Goal: Task Accomplishment & Management: Complete application form

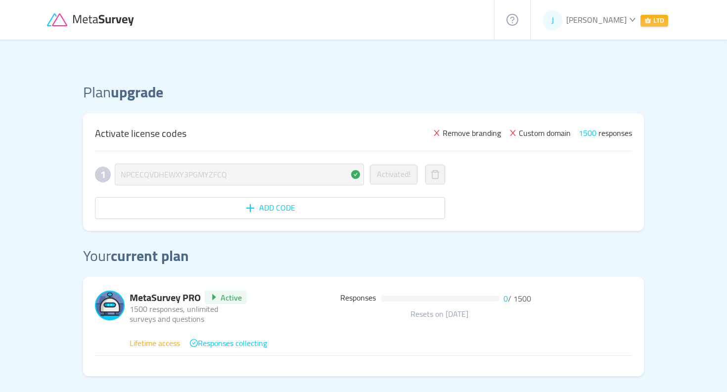
click at [101, 18] on icon at bounding box center [105, 20] width 62 height 11
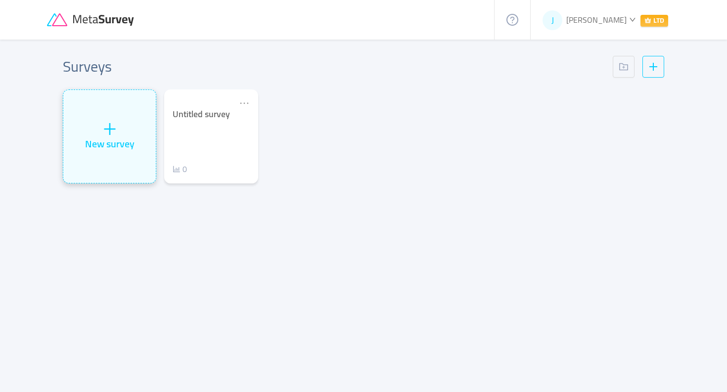
click at [109, 129] on icon "icon: plus" at bounding box center [109, 129] width 11 height 1
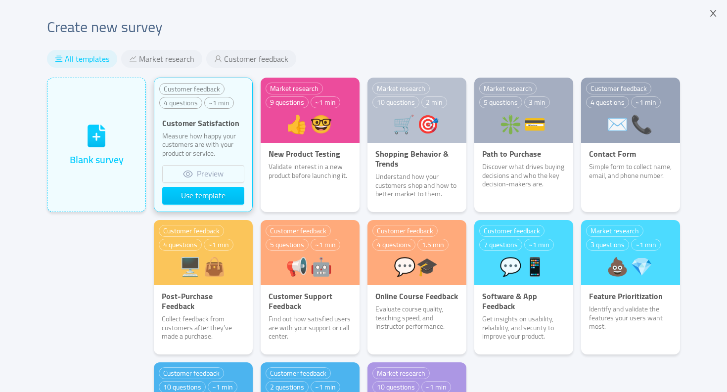
scroll to position [8, 0]
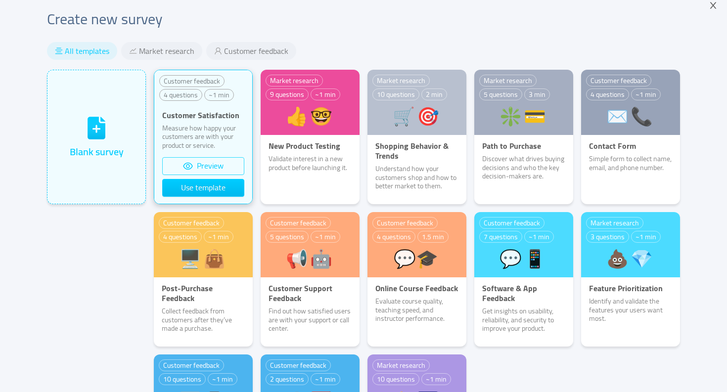
click at [190, 162] on button "Preview" at bounding box center [203, 166] width 82 height 18
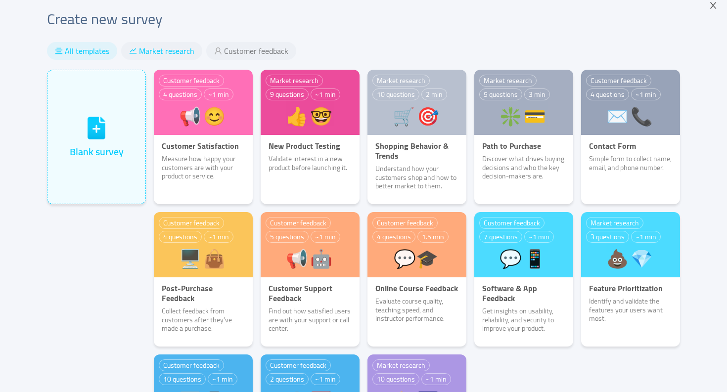
click at [156, 51] on span "Market research" at bounding box center [166, 51] width 55 height 10
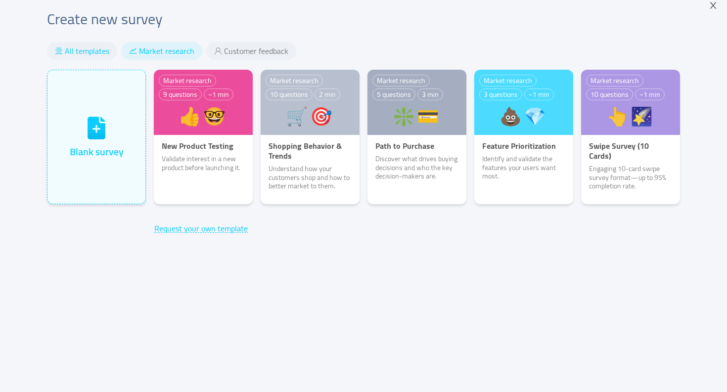
click at [89, 51] on span "All templates" at bounding box center [87, 51] width 45 height 10
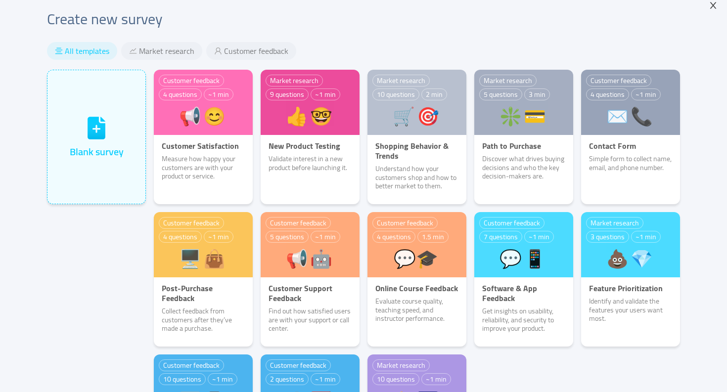
click at [712, 7] on icon "icon: close" at bounding box center [713, 5] width 6 height 6
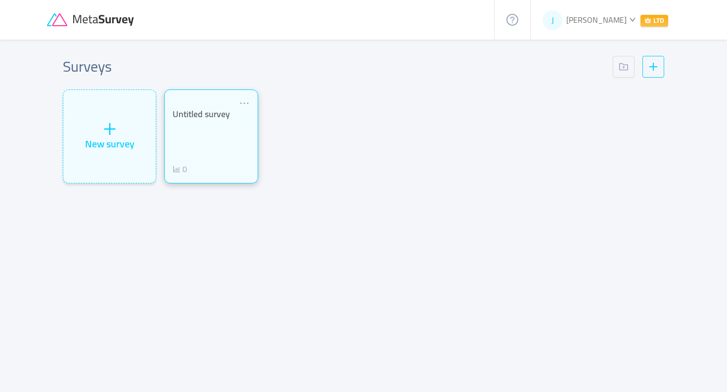
click at [184, 127] on div "Untitled survey 0" at bounding box center [211, 142] width 77 height 66
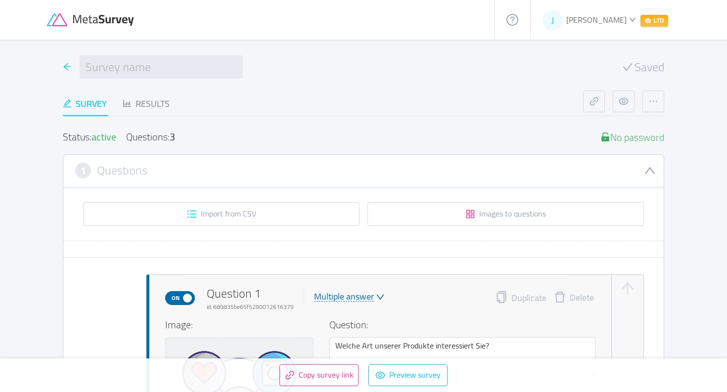
click at [69, 66] on icon "icon: arrow-left" at bounding box center [67, 66] width 9 height 9
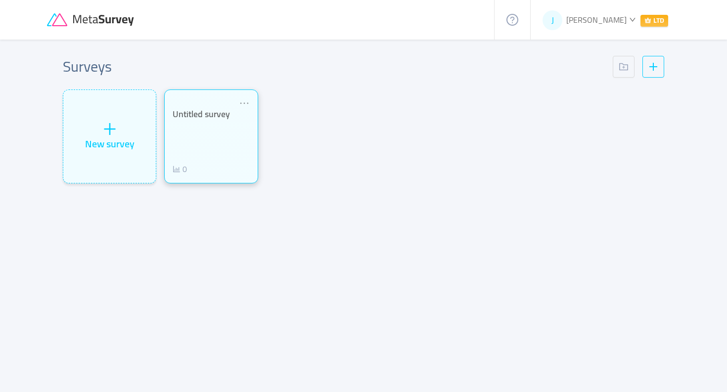
click at [221, 128] on div "Untitled survey 0" at bounding box center [211, 142] width 77 height 66
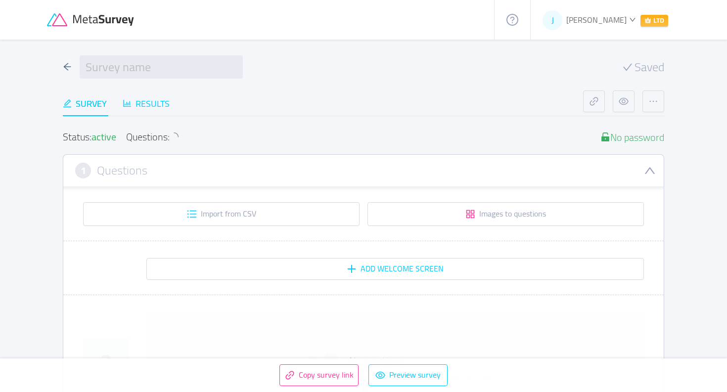
click at [142, 100] on div "Results" at bounding box center [146, 103] width 47 height 13
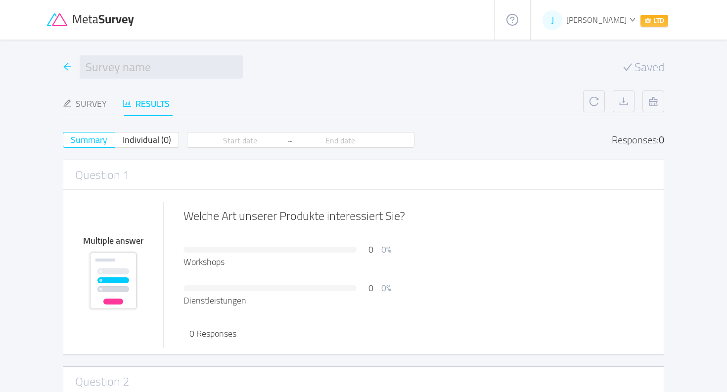
click at [70, 65] on icon "icon: arrow-left" at bounding box center [67, 66] width 9 height 9
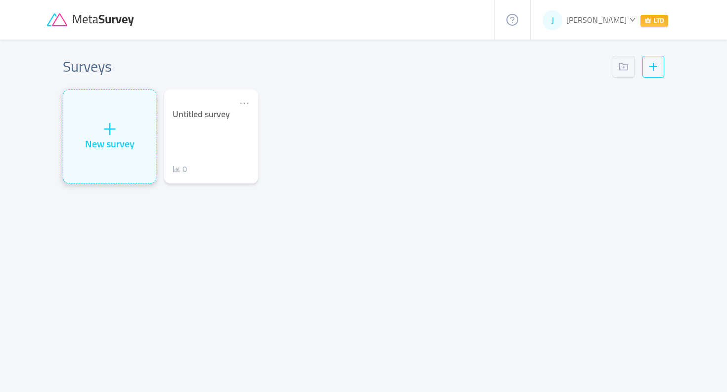
click at [105, 128] on icon "icon: plus" at bounding box center [109, 129] width 15 height 15
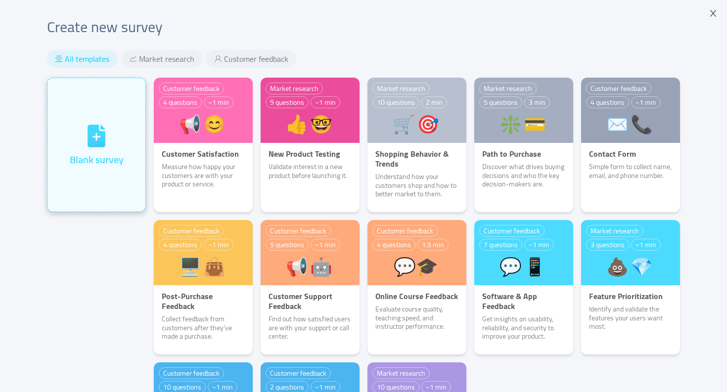
click at [93, 141] on icon at bounding box center [97, 136] width 18 height 23
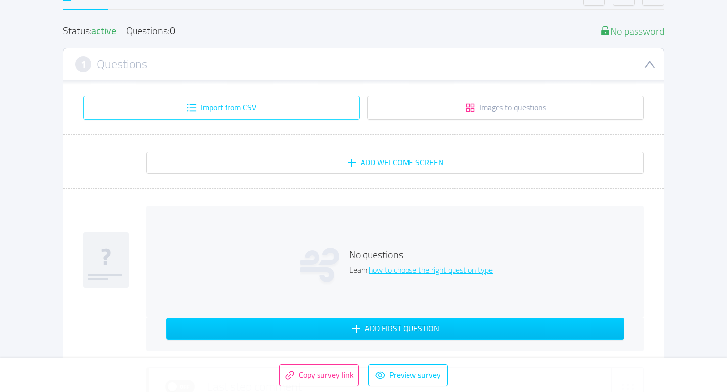
scroll to position [125, 0]
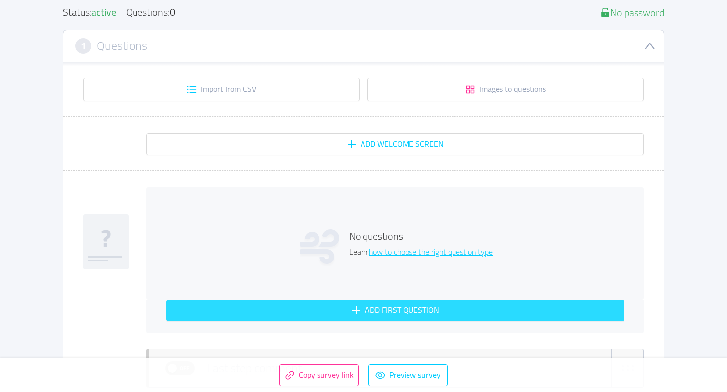
click at [325, 308] on button "Add first question" at bounding box center [395, 311] width 458 height 22
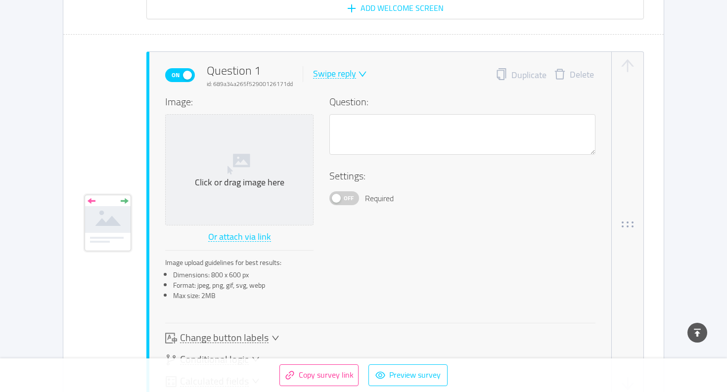
scroll to position [289, 0]
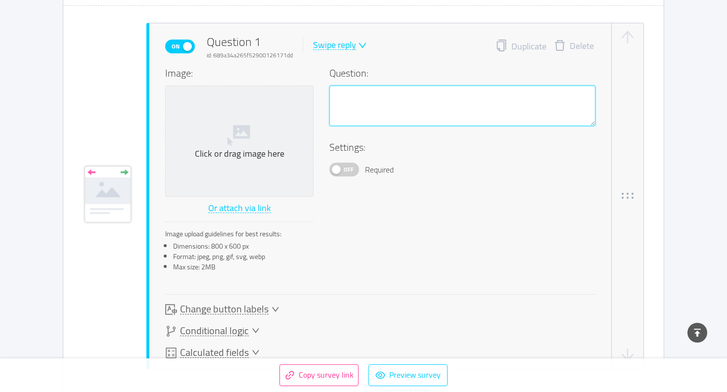
click at [364, 95] on textarea at bounding box center [462, 106] width 266 height 41
paste textarea "Auf welchen Social-Media-Plattformen ist eure Verbindung aktuell aktiv?"
type textarea "Auf welchen Social-Media-Plattformen ist eure Verbindung aktuell aktiv?"
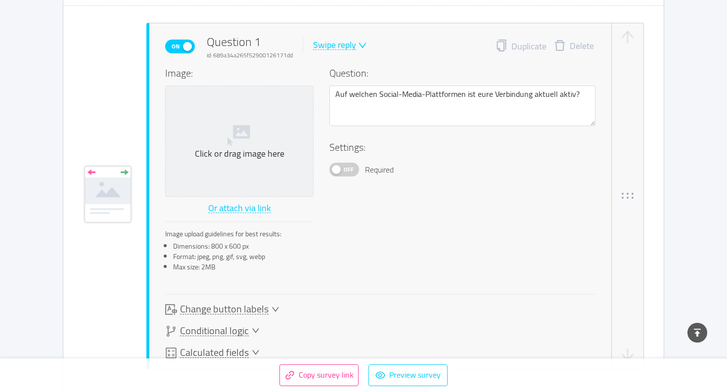
click at [339, 41] on div "Swipe reply" at bounding box center [334, 45] width 43 height 9
click at [336, 90] on li "Multiple answer" at bounding box center [347, 94] width 72 height 16
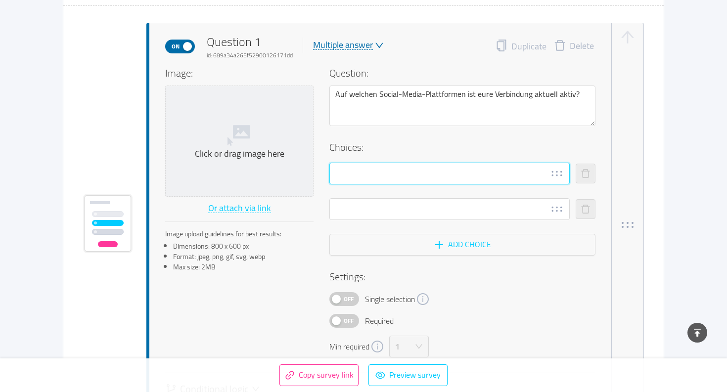
click at [345, 177] on input "text" at bounding box center [449, 174] width 240 height 22
type input "Instagram"
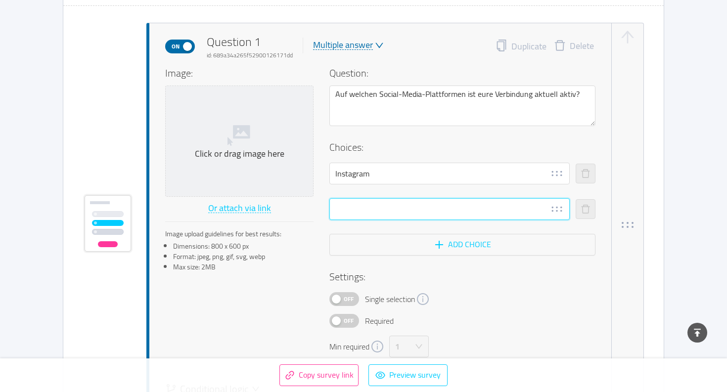
click at [348, 207] on input "text" at bounding box center [449, 209] width 240 height 22
type input "TikTok"
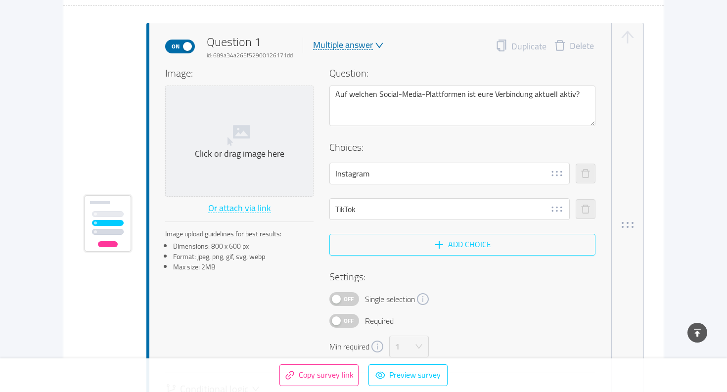
click at [429, 243] on button "Add choice" at bounding box center [462, 245] width 266 height 22
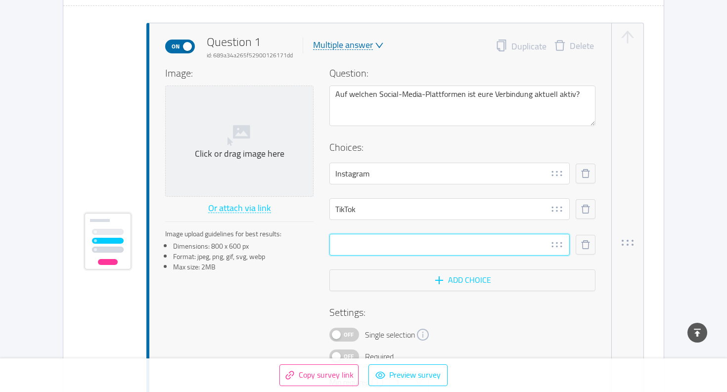
click at [379, 243] on input "text" at bounding box center [449, 245] width 240 height 22
type input "W"
type input "Youtube"
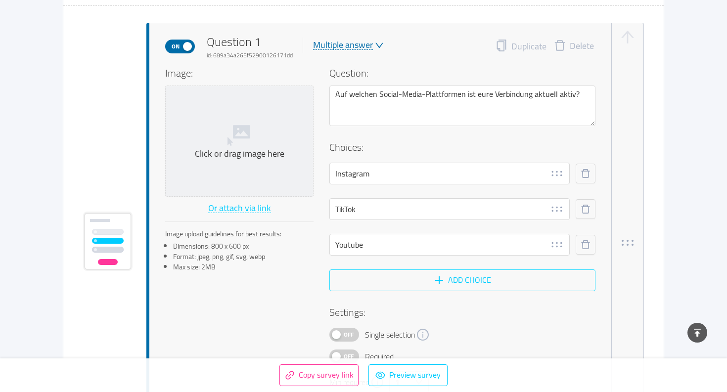
click at [443, 277] on button "Add choice" at bounding box center [462, 281] width 266 height 22
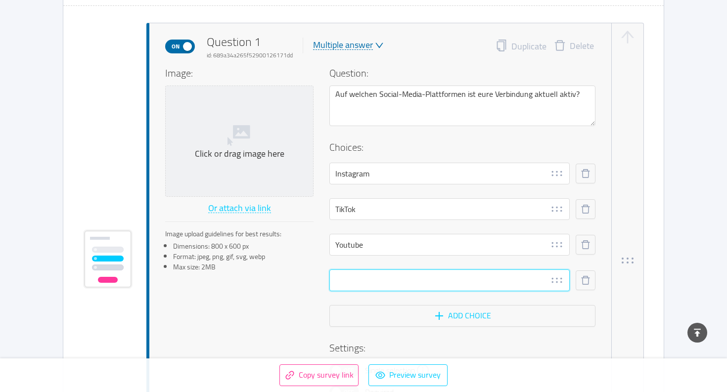
click at [344, 280] on input "text" at bounding box center [449, 281] width 240 height 22
type input "D"
type input "Facebook"
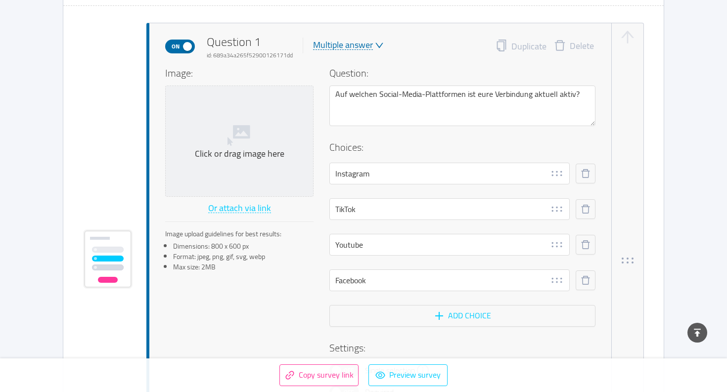
click at [261, 294] on div "Image: Click or drag image here Or attach via link Image upload guidelines for …" at bounding box center [380, 247] width 430 height 363
click at [242, 140] on icon at bounding box center [239, 134] width 24 height 24
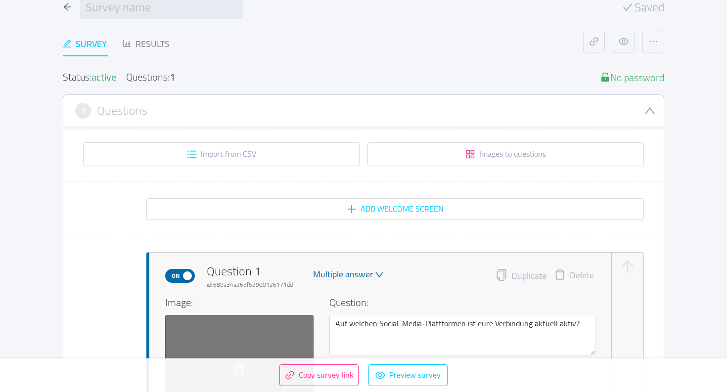
scroll to position [51, 0]
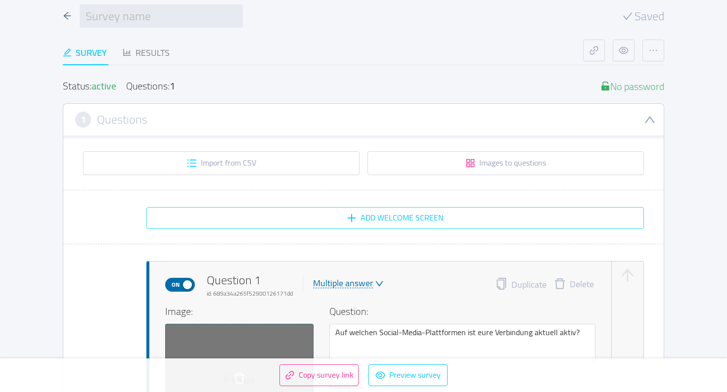
click at [379, 218] on button "Add Welcome screen" at bounding box center [394, 218] width 497 height 22
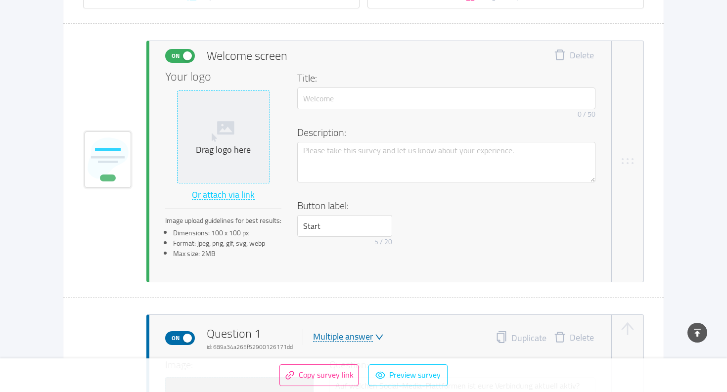
scroll to position [229, 0]
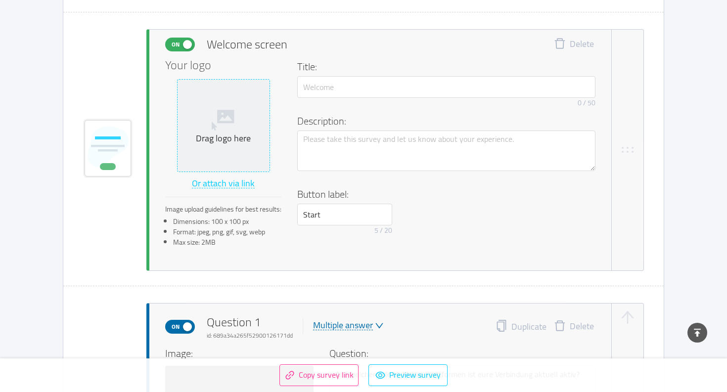
click at [226, 126] on icon at bounding box center [224, 119] width 24 height 24
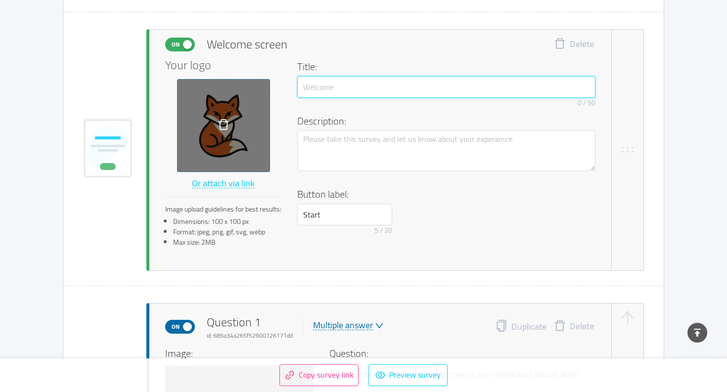
click at [349, 89] on input "text" at bounding box center [446, 87] width 298 height 22
type input "H"
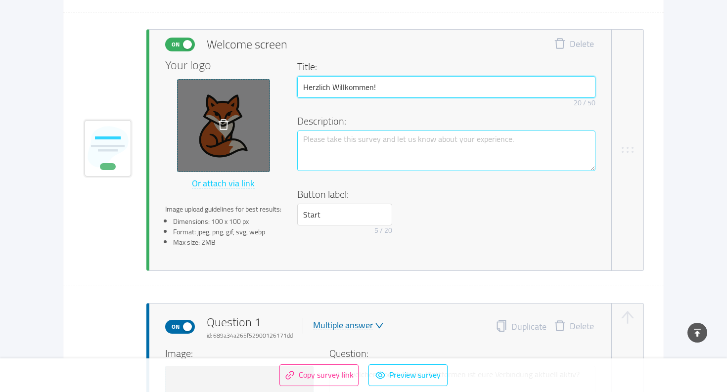
type input "Herzlich Willkommen!"
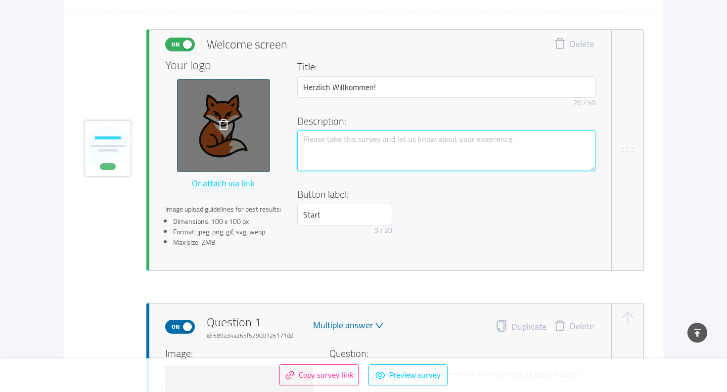
click at [334, 143] on textarea at bounding box center [446, 151] width 298 height 41
type textarea "G"
type textarea "Ge"
type textarea "Ger"
type textarea "Gern"
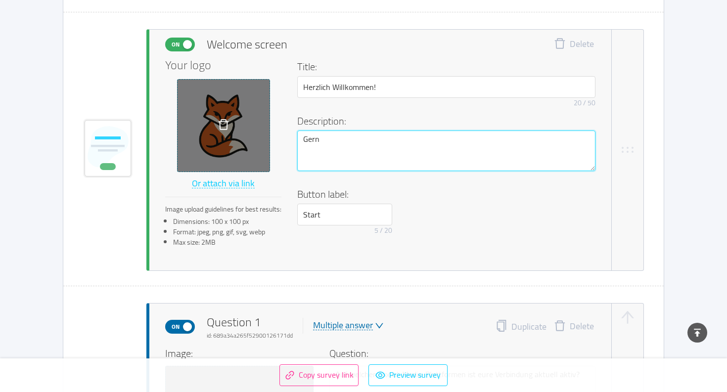
type textarea "Gerne"
type textarea "Gerne w"
type textarea "Gerne wü"
type textarea "Gerne wür"
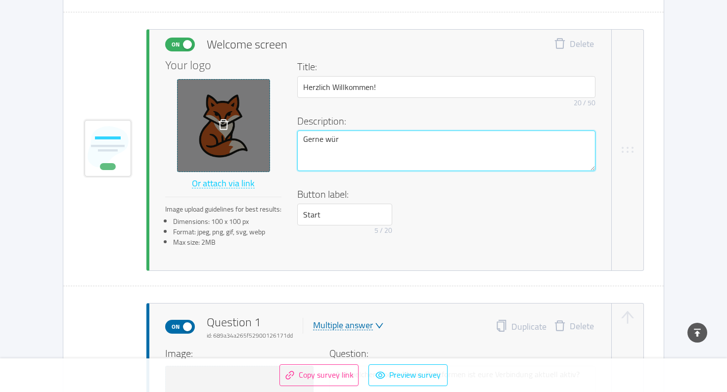
type textarea "Gerne würd"
type textarea "Gerne würde"
type textarea "Gerne würde w"
type textarea "Gerne würde wi"
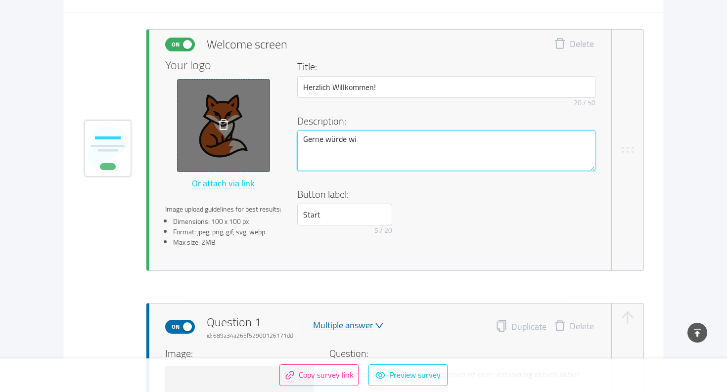
type textarea "Gerne würde wir"
type textarea "Gerne würde wir w"
type textarea "Gerne würde wir wi"
type textarea "Gerne würde wir wis"
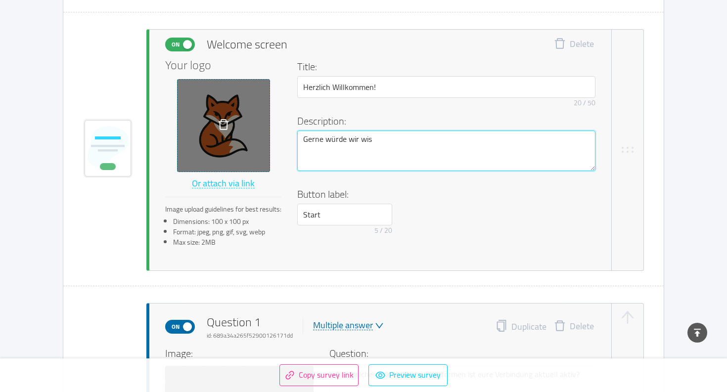
type textarea "Gerne würde wir wiss"
type textarea "Gerne würde wir wisse"
type textarea "Gerne würde wir wissen"
type textarea "Gerne würde wir wissen,"
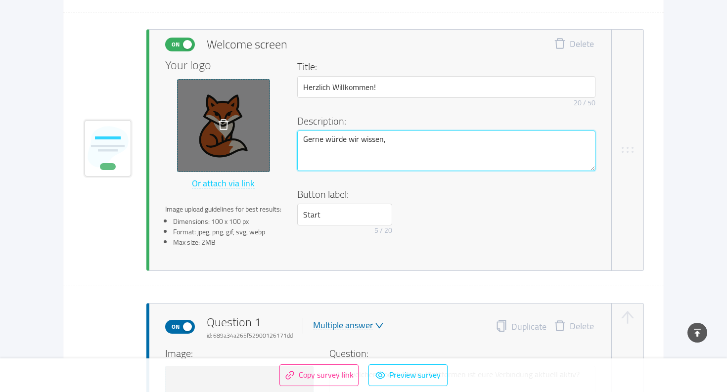
type textarea "Gerne würde wir wissen, w"
type textarea "Gerne würde wir wissen, [GEOGRAPHIC_DATA]"
type textarea "Gerne würde wir wissen, wie"
type textarea "Gerne würde wir wissen, wie I"
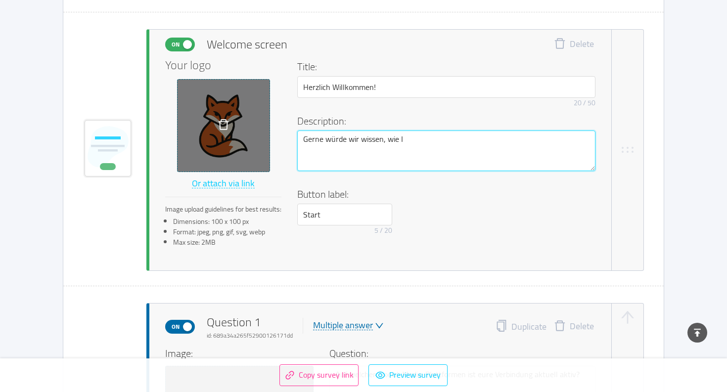
type textarea "Gerne würde wir wissen, wie Ih"
type textarea "Gerne würde wir wissen, wie Ihr"
type textarea "Gerne würde wir wissen, wie Ihre"
type textarea "Gerne würde wir wissen, wie Ihre V"
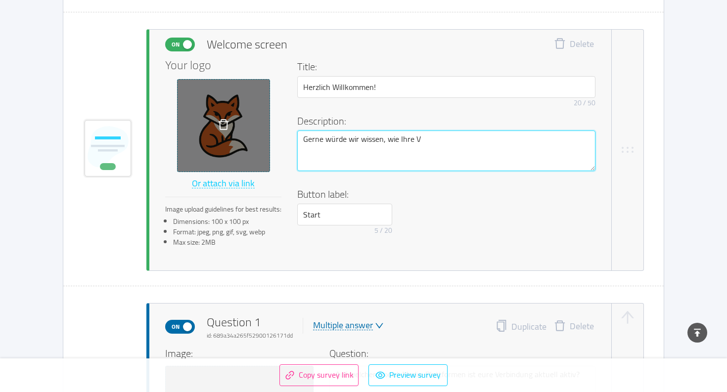
type textarea "Gerne würde wir wissen, wie Ihre Ve"
type textarea "Gerne würde wir wissen, wie Ihre Ver"
type textarea "Gerne würde wir wissen, wie Ihre Verb"
type textarea "Gerne würde wir wissen, wie Ihre Verbi"
type textarea "Gerne würde wir wissen, wie Ihre Verbin"
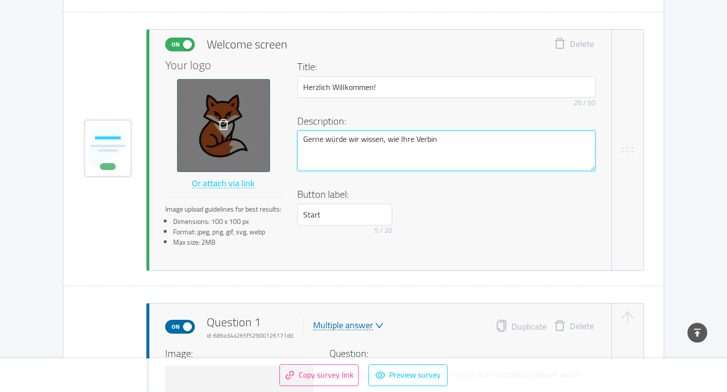
type textarea "Gerne würde wir wissen, wie Ihre Verbind"
type textarea "Gerne würde wir wissen, wie Ihre Verbindu"
type textarea "Gerne würde wir wissen, wie Ihre Verbindun"
type textarea "Gerne würde wir wissen, wie Ihre Verbindung"
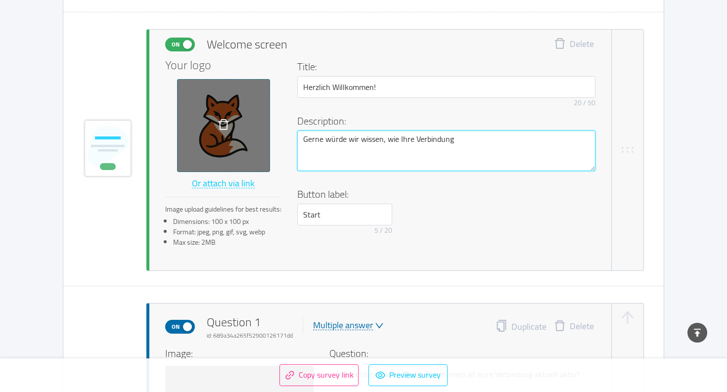
type textarea "Gerne würde wir wissen, wie Ihre Verbindung S"
type textarea "Gerne würde wir wissen, wie Ihre Verbindung So"
type textarea "Gerne würde wir wissen, wie Ihre Verbindung Soc"
type textarea "Gerne würde wir wissen, wie Ihre Verbindung Soci"
type textarea "Gerne würde wir wissen, wie Ihre Verbindung Socia"
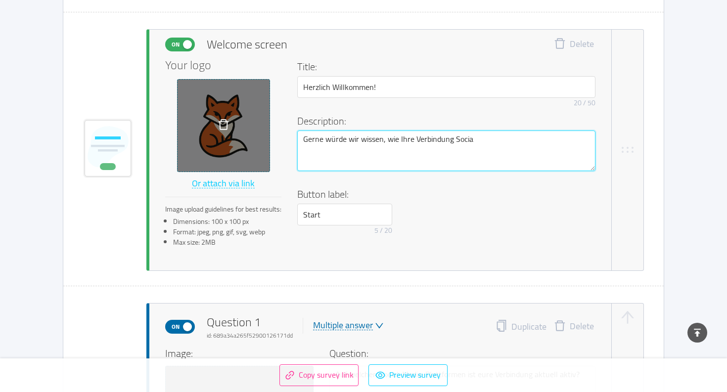
type textarea "Gerne würde wir wissen, wie Ihre Verbindung Social"
type textarea "Gerne würde wir wissen, wie Ihre Verbindung Social M"
type textarea "Gerne würde wir wissen, wie Ihre Verbindung Social Me"
type textarea "Gerne würde wir wissen, wie Ihre Verbindung Social Med"
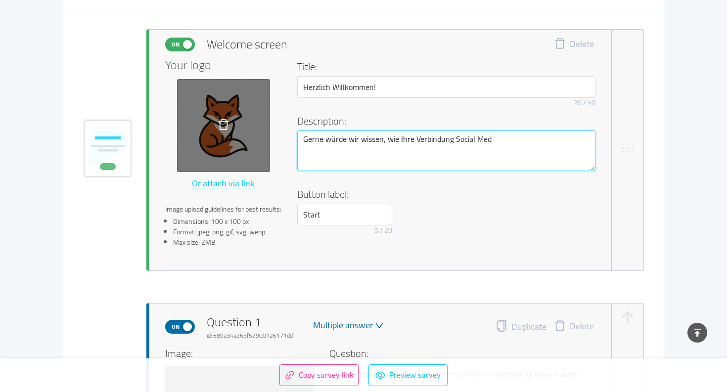
type textarea "Gerne würde wir wissen, wie Ihre Verbindung Social Medi"
type textarea "Gerne würde wir wissen, wie Ihre Verbindung Social Media"
type textarea "Gerne würde wir wissen, wie Ihre Verbindung Social Media n"
type textarea "Gerne würde wir wissen, wie Ihre Verbindung Social Media nu"
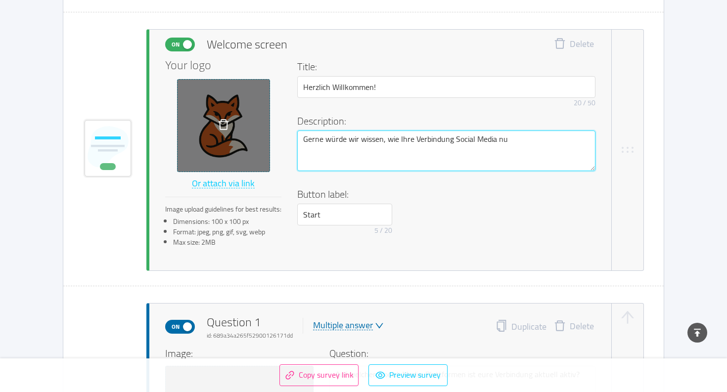
type textarea "Gerne würde wir wissen, wie Ihre Verbindung Social Media nut"
type textarea "Gerne würde wir wissen, wie Ihre Verbindung Social Media nutz"
type textarea "Gerne würde wir wissen, wie Ihre Verbindung Social Media nutzt"
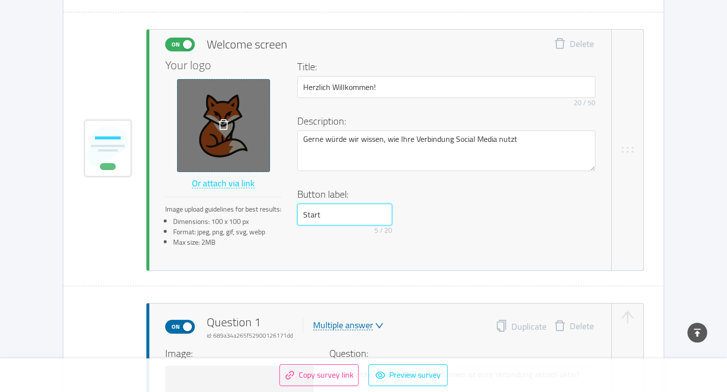
drag, startPoint x: 329, startPoint y: 215, endPoint x: 303, endPoint y: 213, distance: 25.8
click at [304, 213] on input "Start" at bounding box center [344, 215] width 95 height 22
type input "Anfangen"
click at [392, 379] on button "Preview survey" at bounding box center [407, 375] width 79 height 22
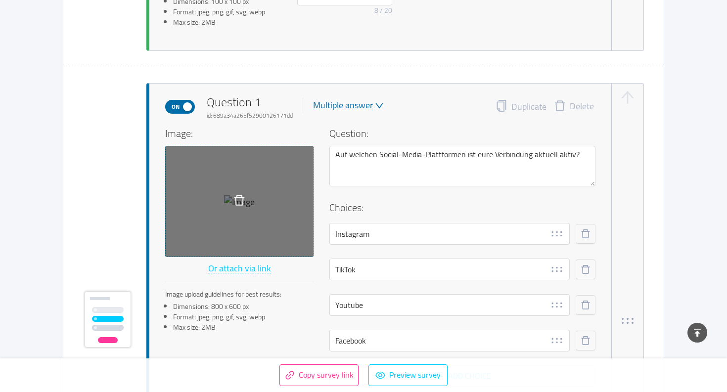
scroll to position [453, 0]
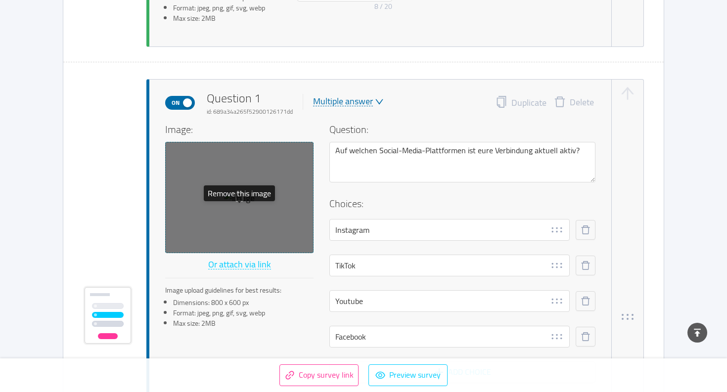
click at [238, 202] on icon "icon: delete" at bounding box center [239, 196] width 12 height 12
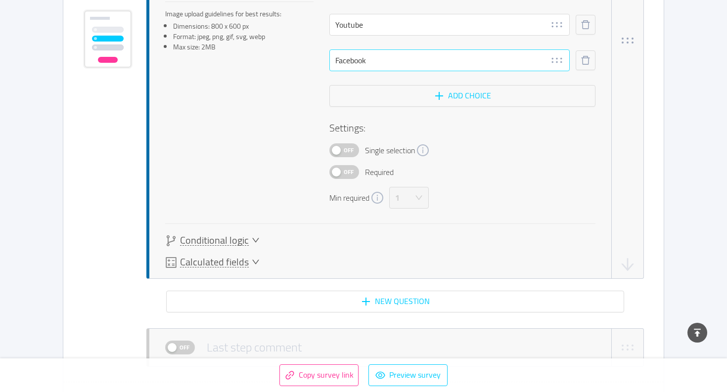
scroll to position [731, 0]
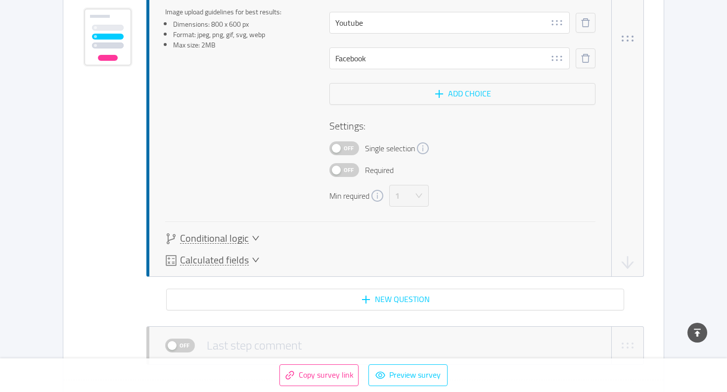
click at [205, 241] on span "Conditional logic" at bounding box center [214, 238] width 69 height 10
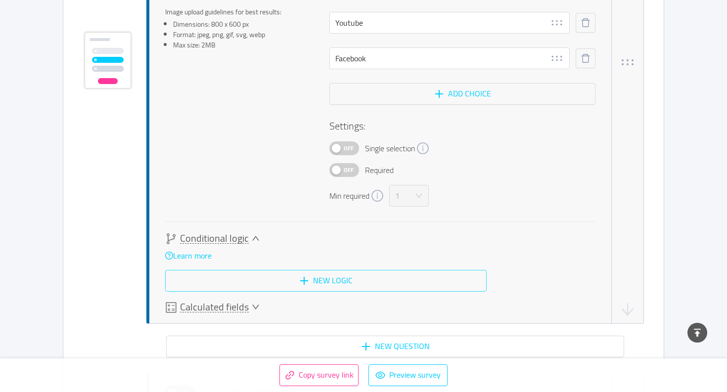
click at [272, 280] on button "New logic" at bounding box center [325, 281] width 321 height 22
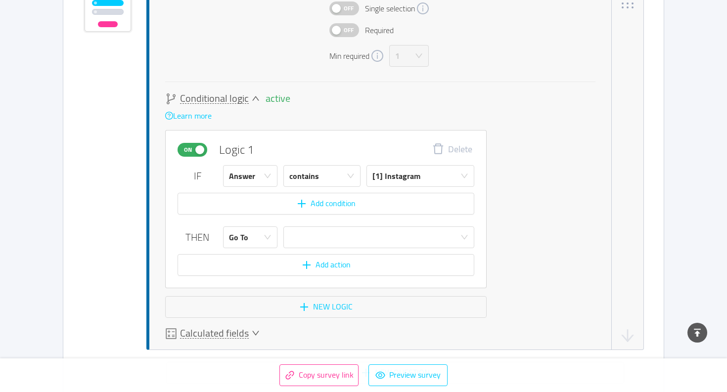
scroll to position [872, 0]
click at [451, 148] on button "Delete" at bounding box center [452, 148] width 56 height 15
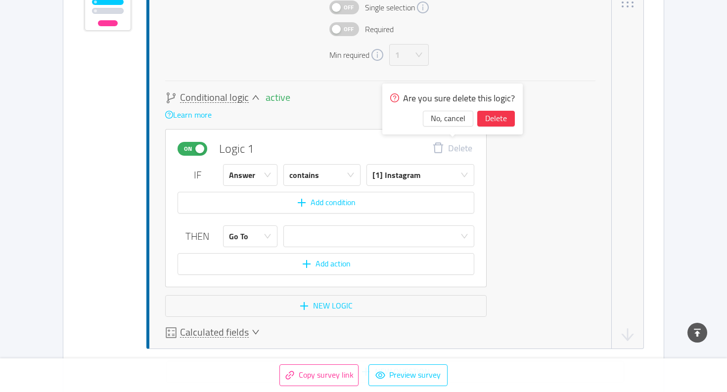
click at [188, 145] on span "On" at bounding box center [188, 148] width 14 height 13
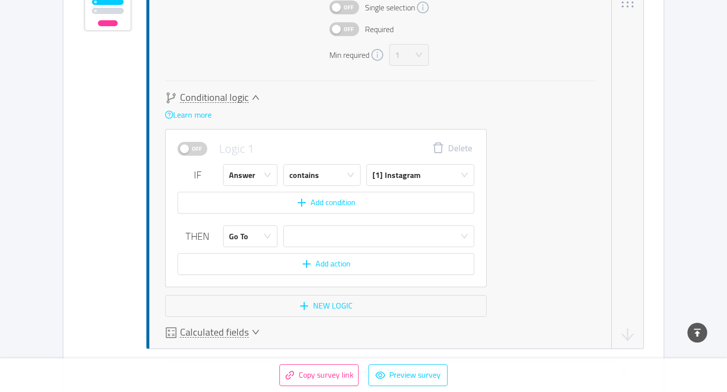
click at [223, 100] on span "Conditional logic" at bounding box center [214, 97] width 69 height 10
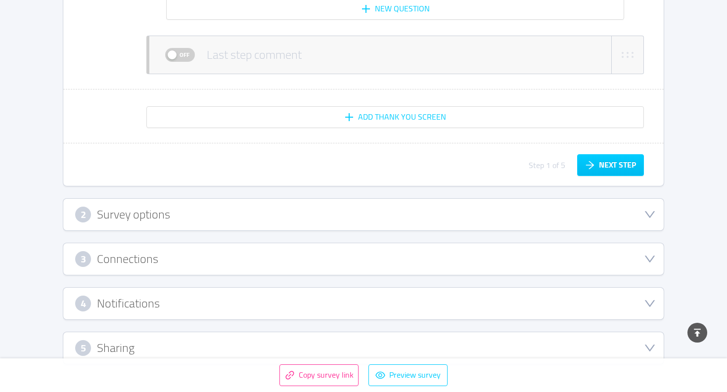
scroll to position [1022, 0]
click at [186, 212] on div "2 Survey options" at bounding box center [363, 215] width 577 height 16
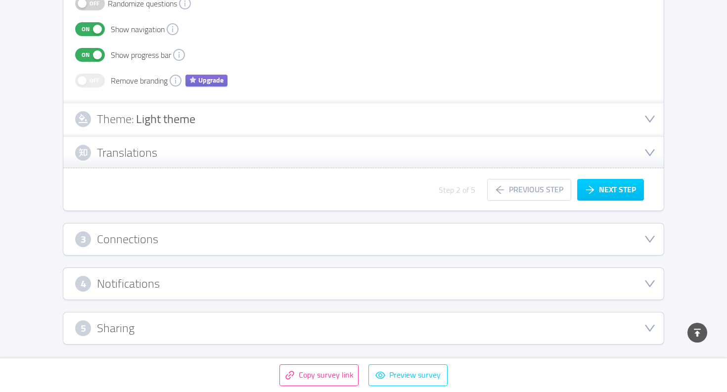
scroll to position [335, 0]
click at [153, 242] on h3 "Connections" at bounding box center [127, 239] width 61 height 11
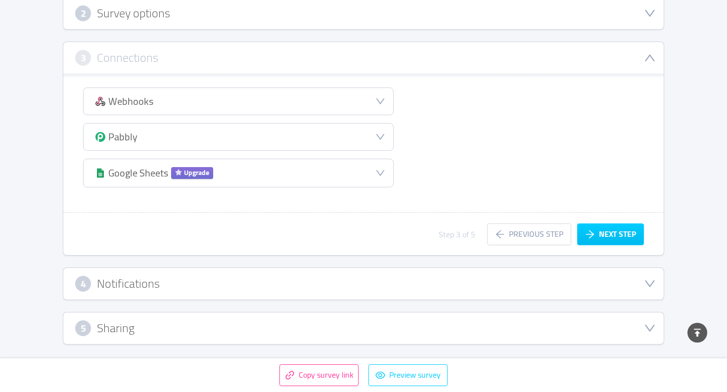
scroll to position [202, 0]
click at [141, 289] on h3 "Notifications" at bounding box center [128, 283] width 63 height 11
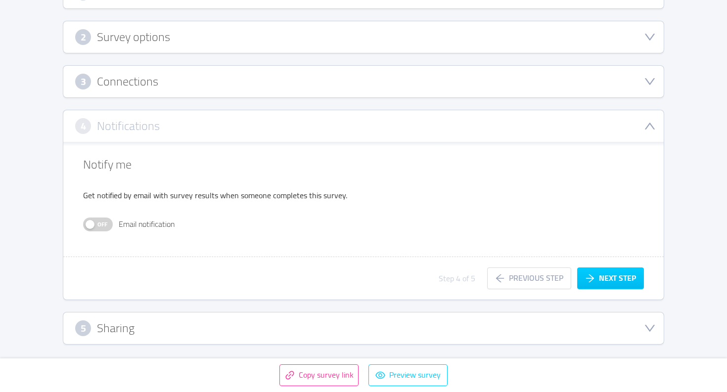
scroll to position [178, 0]
click at [114, 334] on h3 "Sharing" at bounding box center [116, 328] width 38 height 11
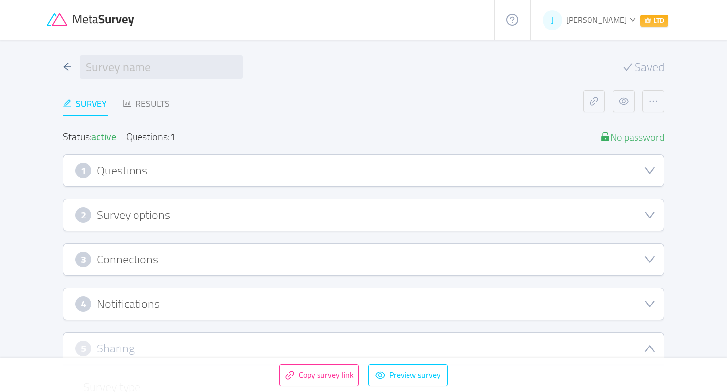
scroll to position [0, 0]
click at [176, 162] on div "1 Questions" at bounding box center [363, 171] width 600 height 32
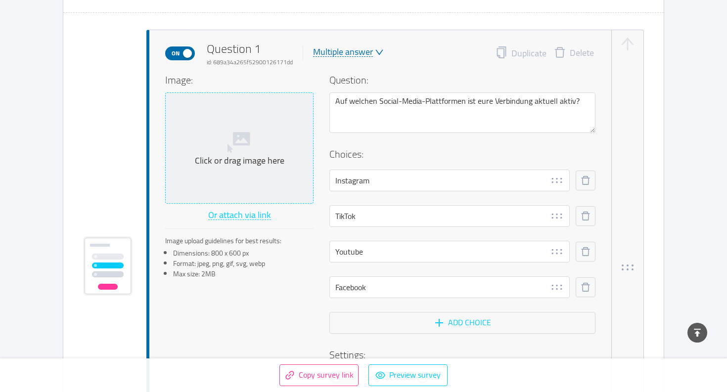
scroll to position [513, 0]
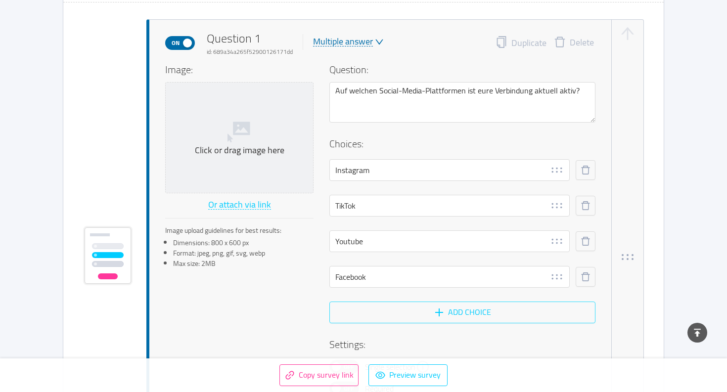
click at [401, 309] on button "Add choice" at bounding box center [462, 313] width 266 height 22
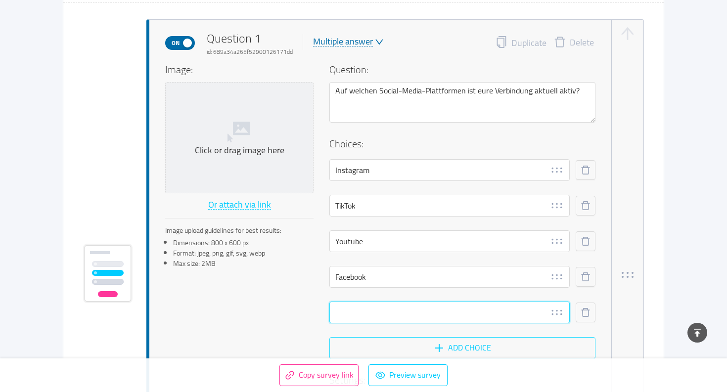
click at [401, 309] on input "text" at bounding box center [449, 313] width 240 height 22
click at [370, 309] on input "text" at bounding box center [449, 313] width 240 height 22
type input "Eigene Website"
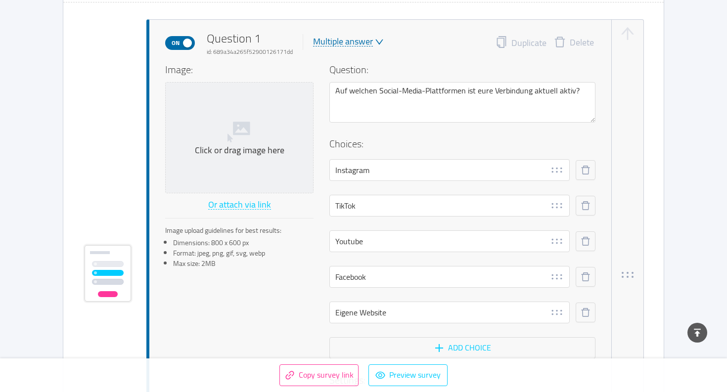
click at [278, 295] on div "Image: Click or drag image here Or attach via link Image upload guidelines for …" at bounding box center [380, 261] width 430 height 399
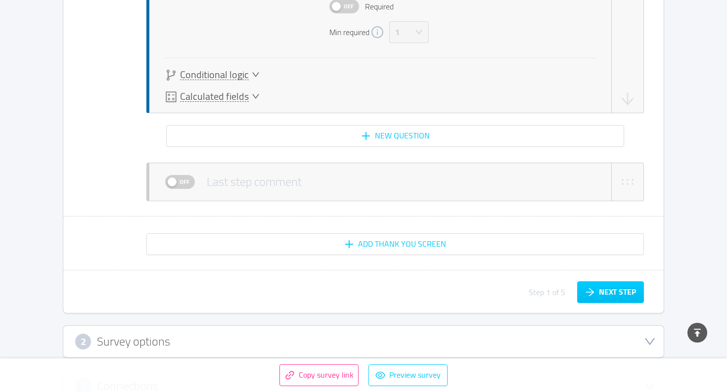
scroll to position [932, 0]
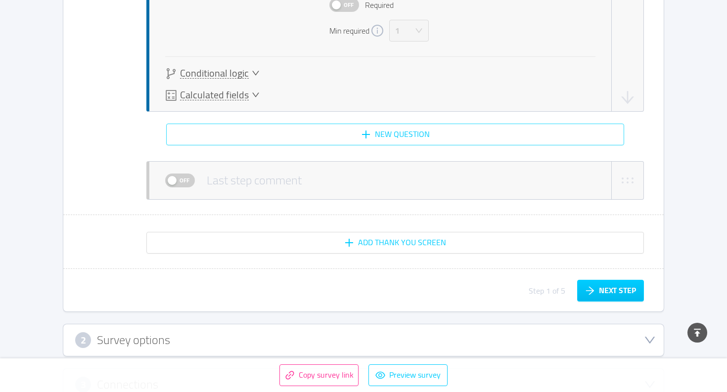
click at [365, 130] on button "New question" at bounding box center [395, 135] width 458 height 22
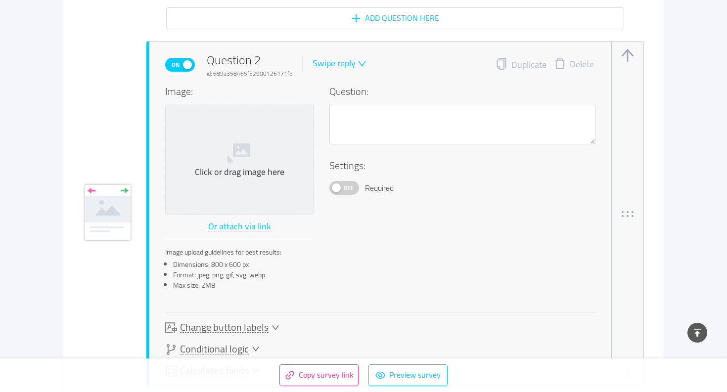
scroll to position [1067, 0]
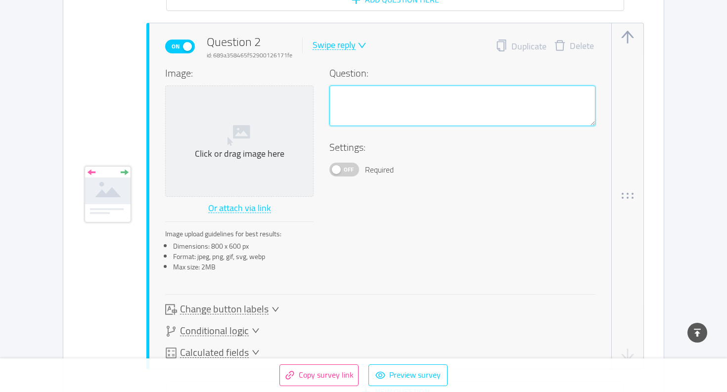
click at [352, 106] on textarea at bounding box center [462, 106] width 266 height 41
paste textarea "Was ist eure größte Herausforderung in der Mitgliedergewinnung?"
type textarea "Was ist eure größte Herausforderung in der Mitgliedergewinnung?"
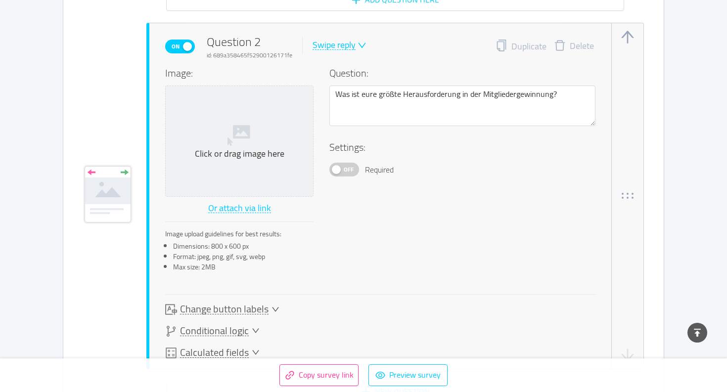
click at [336, 47] on div "Swipe reply" at bounding box center [334, 45] width 43 height 9
click at [352, 91] on li "Multiple answer" at bounding box center [346, 94] width 72 height 16
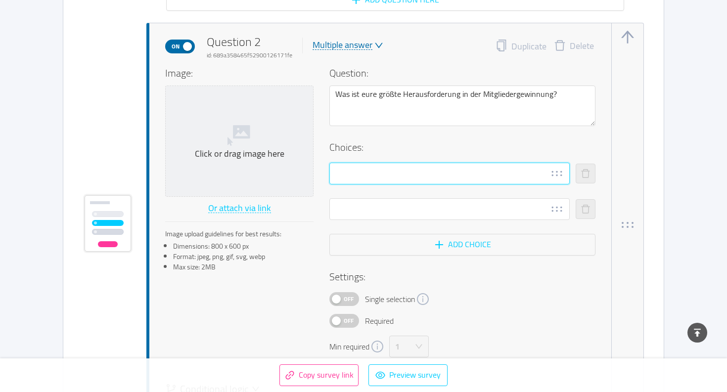
click at [348, 172] on input "text" at bounding box center [449, 174] width 240 height 22
paste input "Wir erreichen zu wenige Studenten"
type input "Wir erreichen zu wenige Studenten"
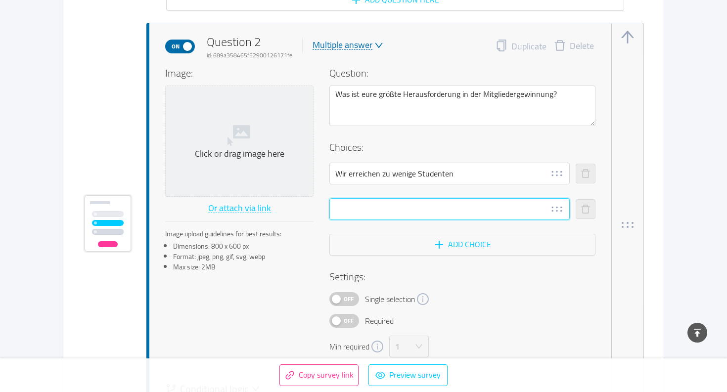
click at [344, 206] on input "text" at bounding box center [449, 209] width 240 height 22
paste input "Wir wissen nicht, was wir posten sollen"
type input "Wir wissen nicht, was wir posten sollen"
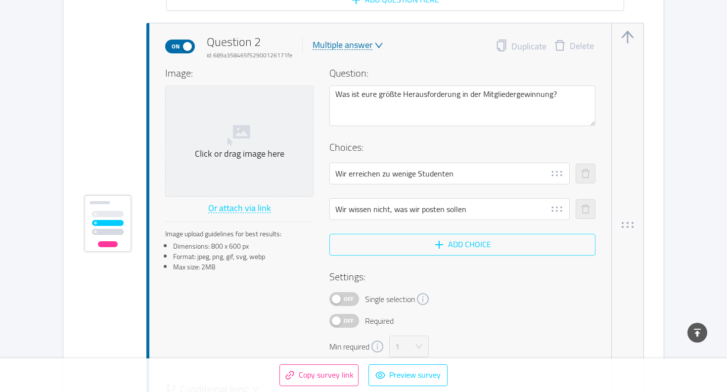
click at [437, 244] on button "Add choice" at bounding box center [462, 245] width 266 height 22
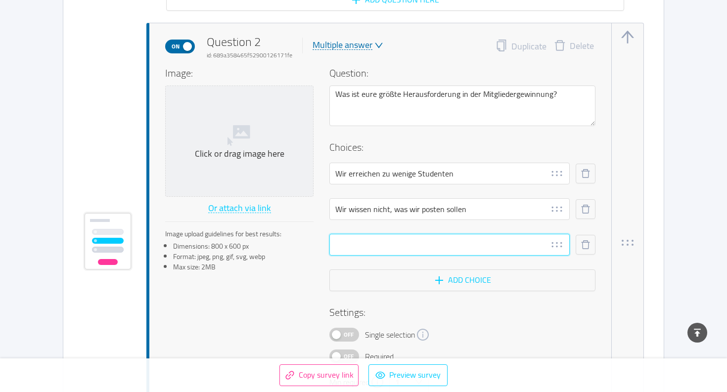
click at [391, 243] on input "text" at bounding box center [449, 245] width 240 height 22
paste input "Uns fehlen Bilder & Videos"
type input "Uns fehlen Bilder & Videos"
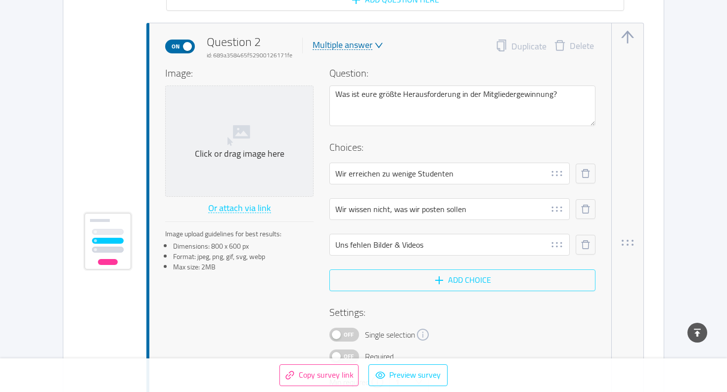
click at [414, 280] on button "Add choice" at bounding box center [462, 281] width 266 height 22
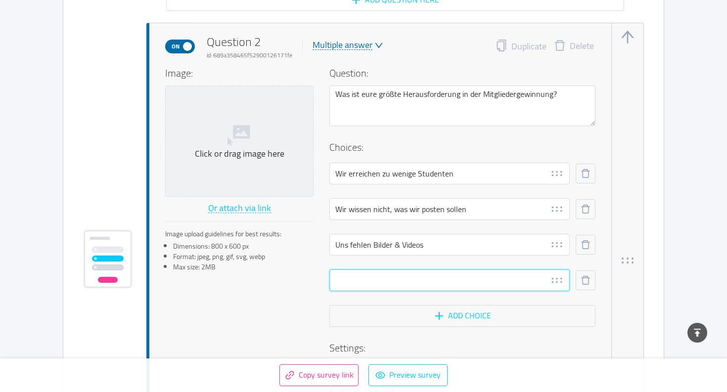
click at [399, 279] on input "text" at bounding box center [449, 281] width 240 height 22
paste input "Wir haben keine klare Strategie"
type input "Wir haben keine klare Strategie"
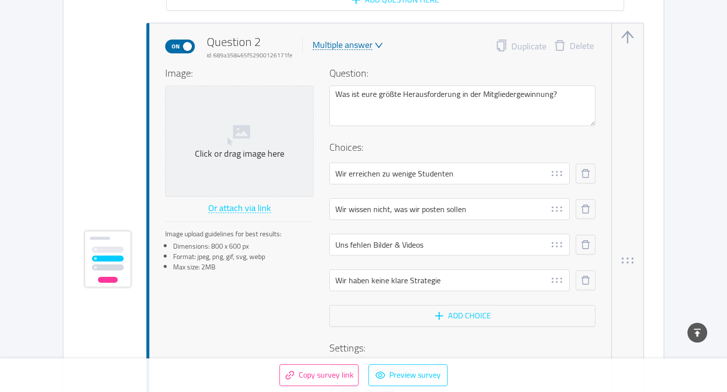
click at [315, 271] on div "Image: Click or drag image here Or attach via link Image upload guidelines for …" at bounding box center [380, 247] width 430 height 363
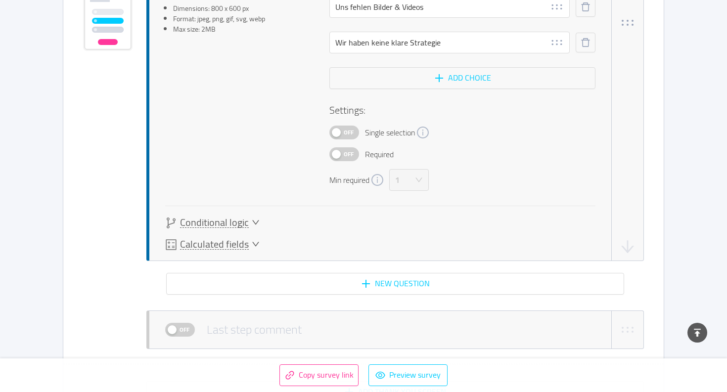
scroll to position [1313, 0]
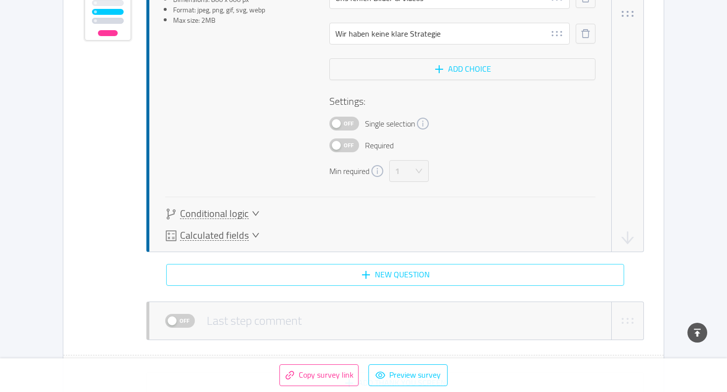
click at [381, 273] on button "New question" at bounding box center [395, 275] width 458 height 22
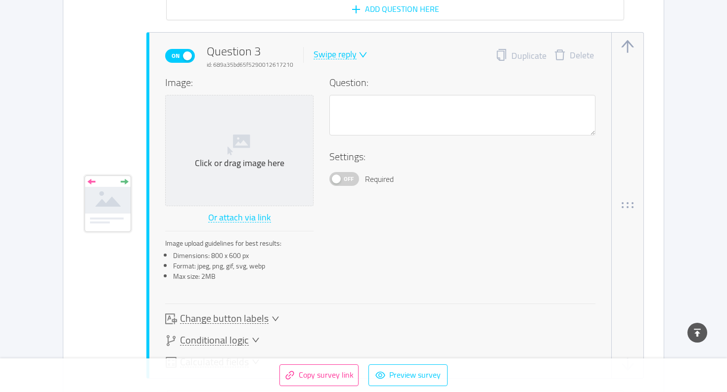
scroll to position [1588, 0]
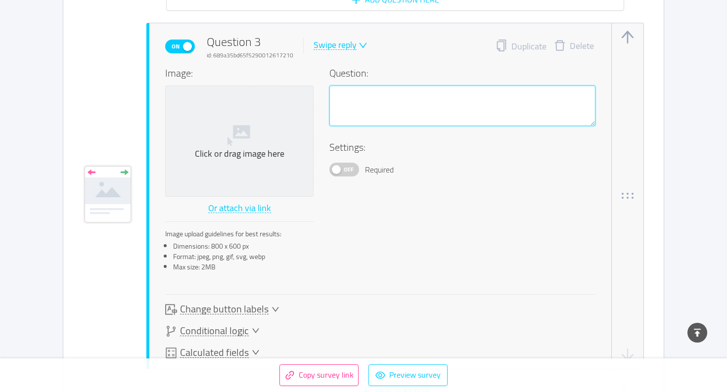
click at [376, 104] on textarea at bounding box center [462, 106] width 266 height 41
paste textarea "Welches Ziel verfolgt ihr aktuell am stärksten?"
type textarea "Welches Ziel verfolgt ihr aktuell am stärksten?"
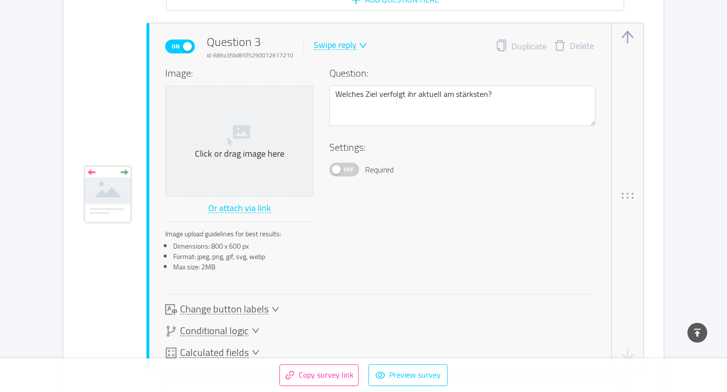
click at [334, 44] on div "Swipe reply" at bounding box center [335, 45] width 43 height 9
click at [346, 90] on li "Multiple answer" at bounding box center [347, 94] width 72 height 16
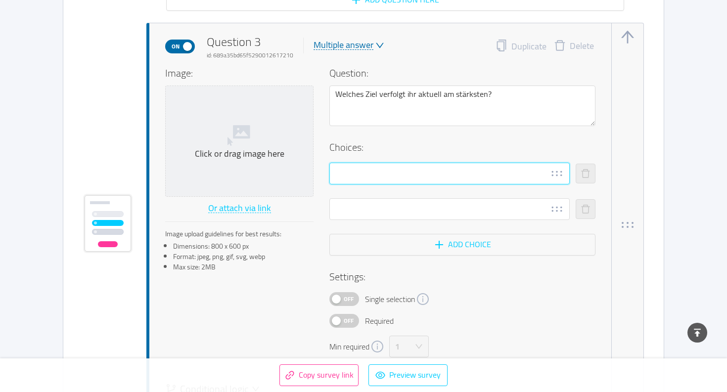
click at [349, 178] on input "text" at bounding box center [449, 174] width 240 height 22
paste input "Mehr Fuxen gewinnen"
type input "Mehr Fuxen gewinnen"
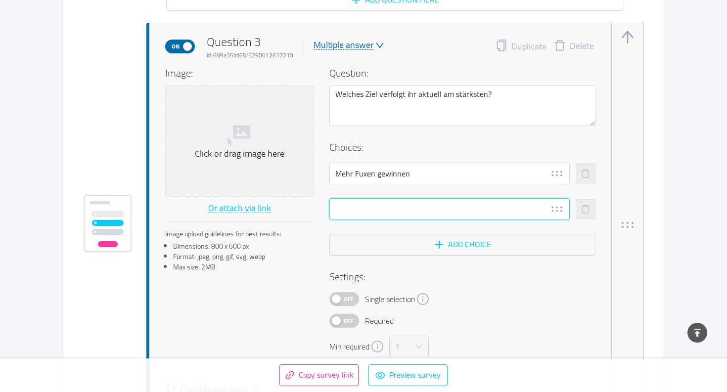
click at [368, 207] on input "text" at bounding box center [449, 209] width 240 height 22
paste input "Mehr Sichtbarkeit in der Stadt/Uni"
type input "Mehr Sichtbarkeit in der Stadt/Uni"
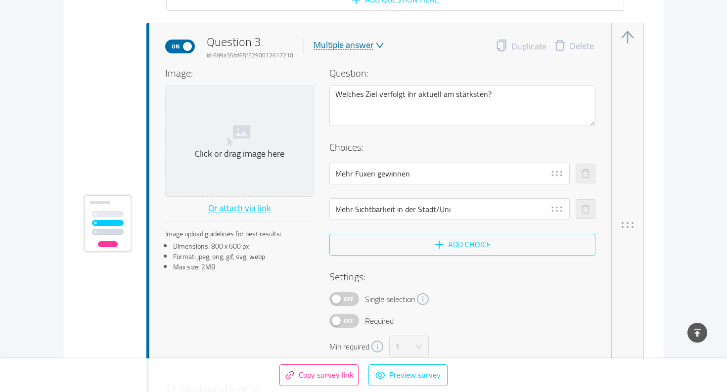
click at [391, 247] on button "Add choice" at bounding box center [462, 245] width 266 height 22
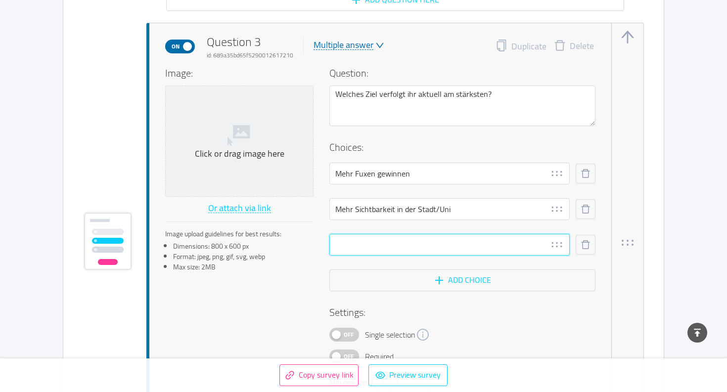
click at [385, 249] on input "text" at bounding box center [449, 245] width 240 height 22
type input "Mehr Engagement mit der Altherrenschaft"
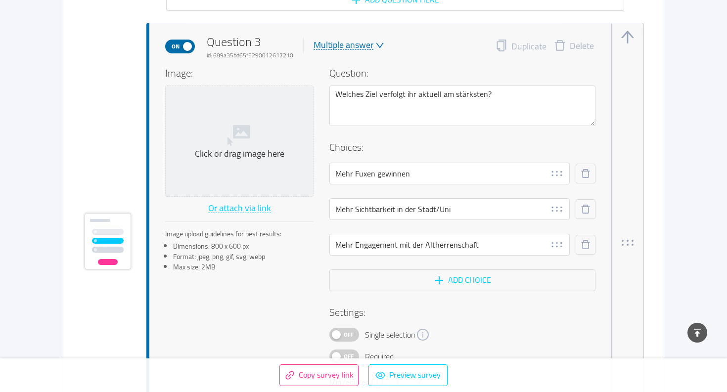
click at [303, 282] on div "Image: Click or drag image here Or attach via link Image upload guidelines for …" at bounding box center [380, 229] width 430 height 327
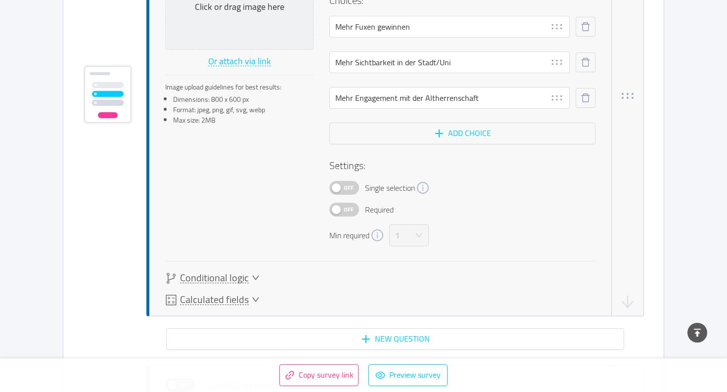
scroll to position [1748, 0]
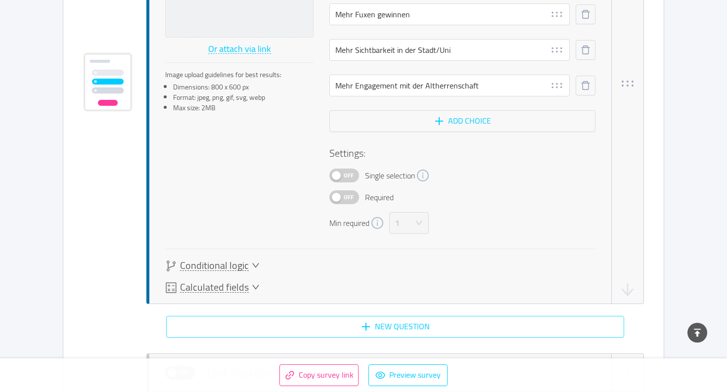
click at [360, 322] on button "New question" at bounding box center [395, 327] width 458 height 22
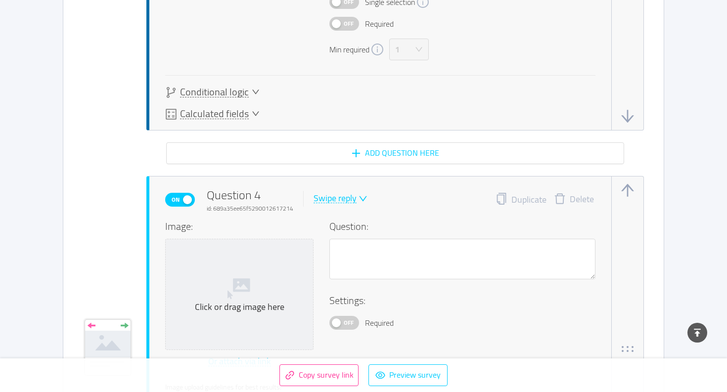
scroll to position [2075, 0]
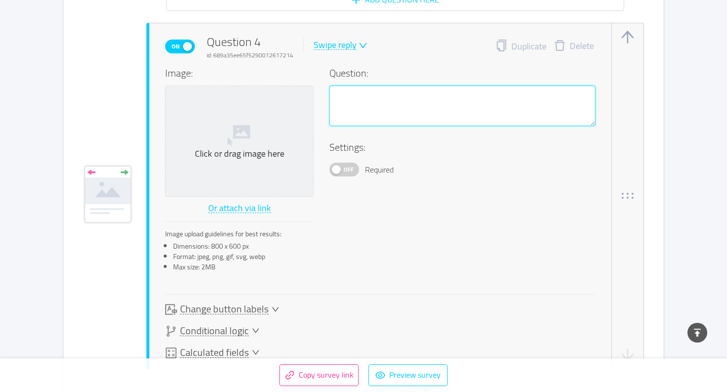
click at [374, 107] on textarea at bounding box center [462, 106] width 266 height 41
paste textarea "Wie viele aktive Mitglieder kümmern sich regelmäßig um Social Media?"
type textarea "Wie viele aktive Mitglieder kümmern sich regelmäßig um Social Media?"
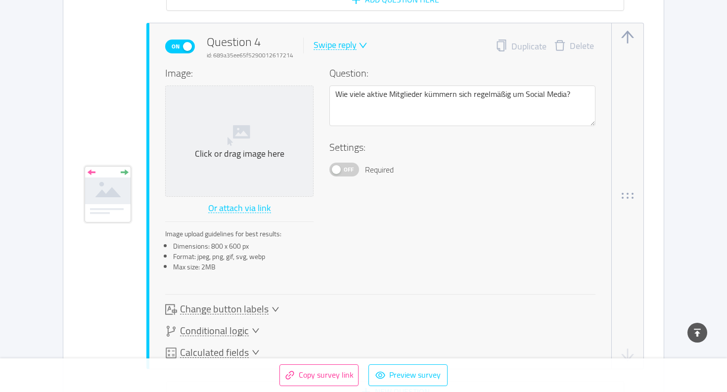
click at [328, 49] on div "Swipe reply" at bounding box center [335, 45] width 43 height 9
click at [336, 106] on li "Likert scale" at bounding box center [347, 109] width 72 height 16
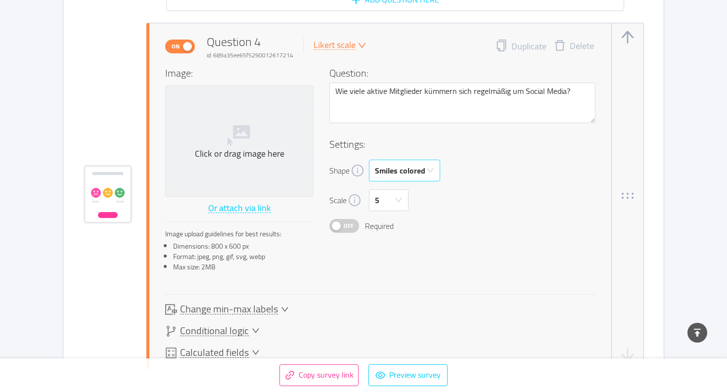
click at [406, 176] on div "Smiles colored" at bounding box center [400, 170] width 50 height 21
click at [467, 190] on div "Scale 5" at bounding box center [462, 200] width 266 height 22
click at [391, 200] on div "5" at bounding box center [385, 200] width 21 height 21
click at [444, 246] on div "Image: Click or drag image here Or attach via link Image upload guidelines for …" at bounding box center [380, 173] width 430 height 214
click at [265, 306] on span "Change min-max labels" at bounding box center [229, 309] width 98 height 10
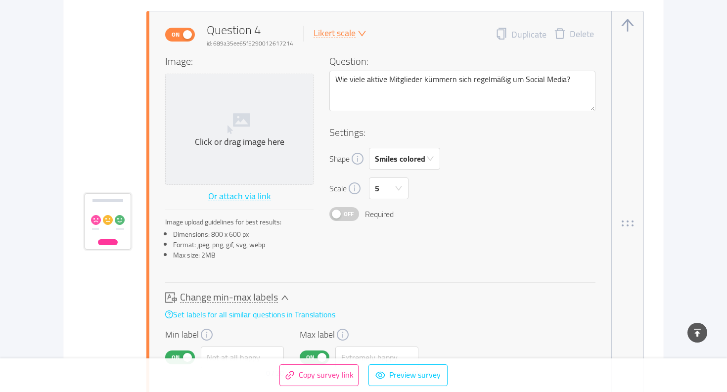
scroll to position [2072, 0]
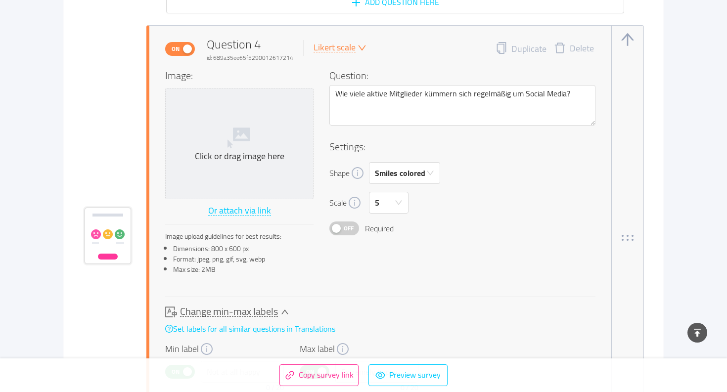
click at [344, 48] on div "Likert scale" at bounding box center [335, 47] width 42 height 9
click at [345, 92] on li "Multiple answer" at bounding box center [347, 96] width 72 height 16
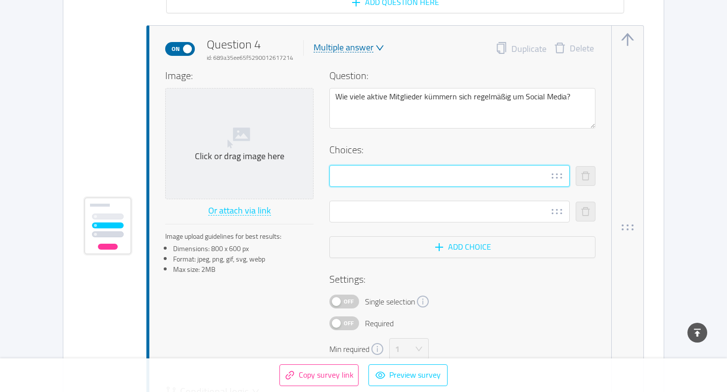
click at [388, 181] on input "text" at bounding box center [449, 176] width 240 height 22
type input "1"
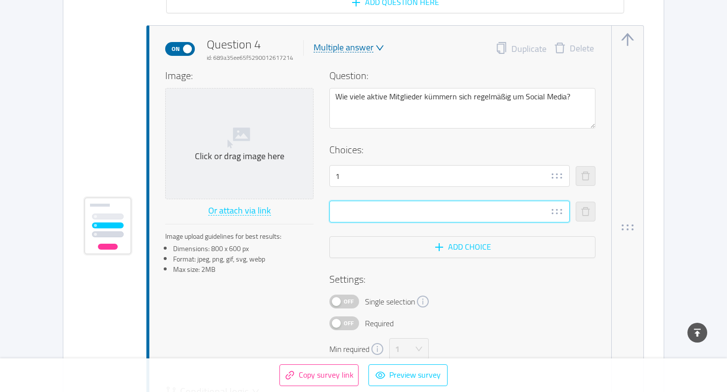
click at [388, 203] on input "text" at bounding box center [449, 212] width 240 height 22
type input "2"
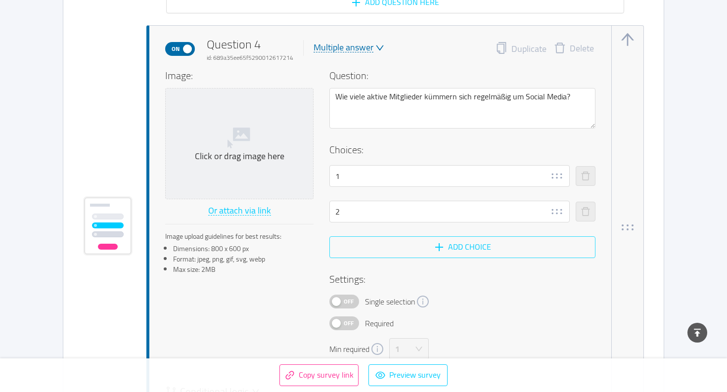
click at [393, 254] on button "Add choice" at bounding box center [462, 247] width 266 height 22
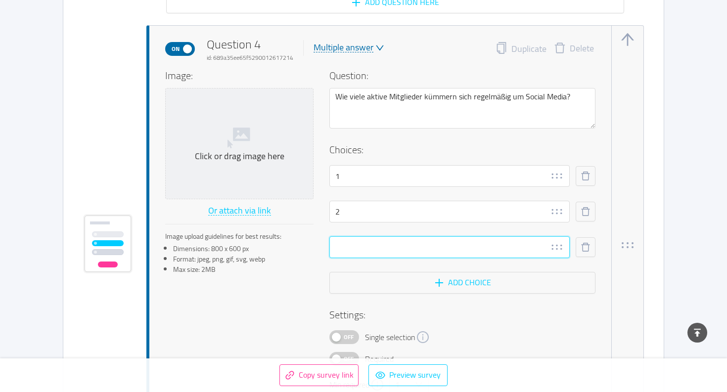
click at [362, 248] on input "text" at bounding box center [449, 247] width 240 height 22
type input "2"
type input "3"
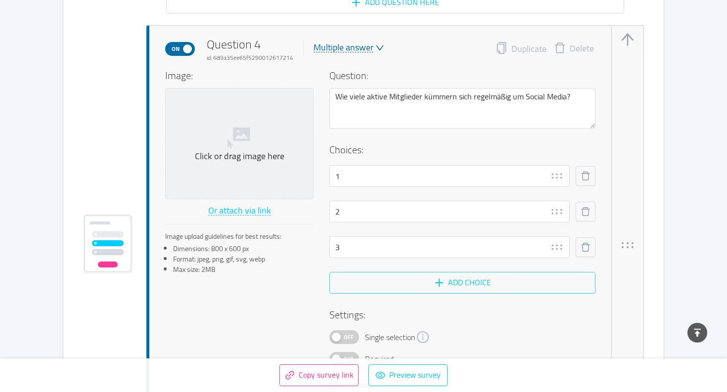
click at [420, 281] on button "Add choice" at bounding box center [462, 283] width 266 height 22
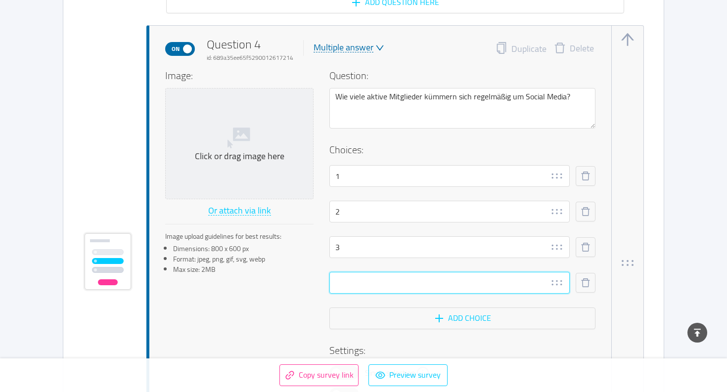
click at [348, 283] on input "text" at bounding box center [449, 283] width 240 height 22
type input "4"
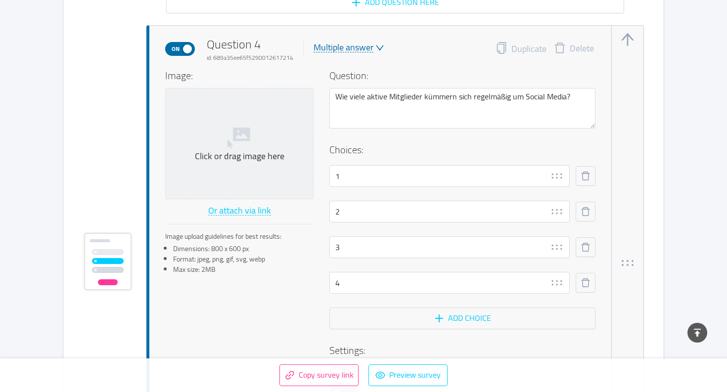
click at [295, 284] on div "Image: Click or drag image here Or attach via link Image upload guidelines for …" at bounding box center [380, 249] width 430 height 363
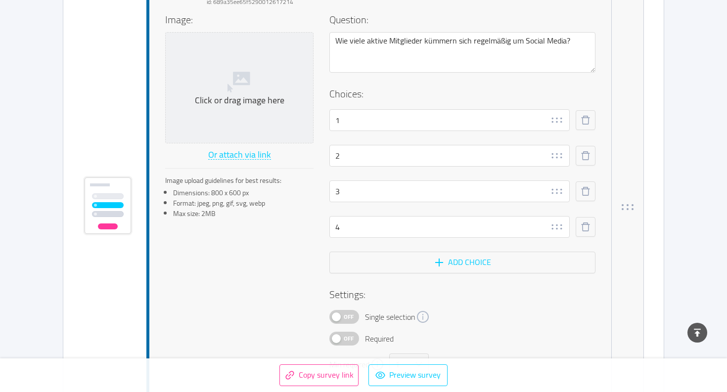
scroll to position [2145, 0]
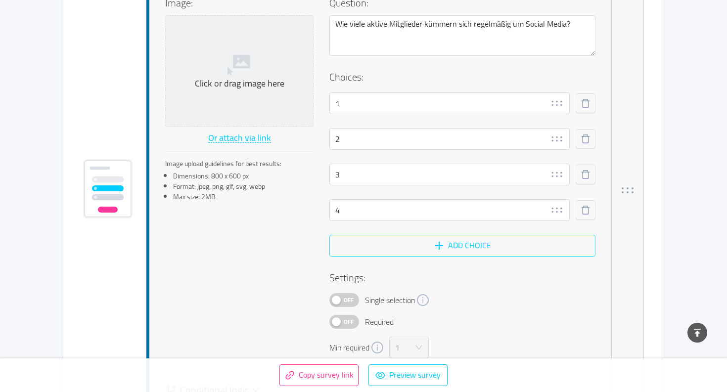
click at [371, 248] on button "Add choice" at bounding box center [462, 246] width 266 height 22
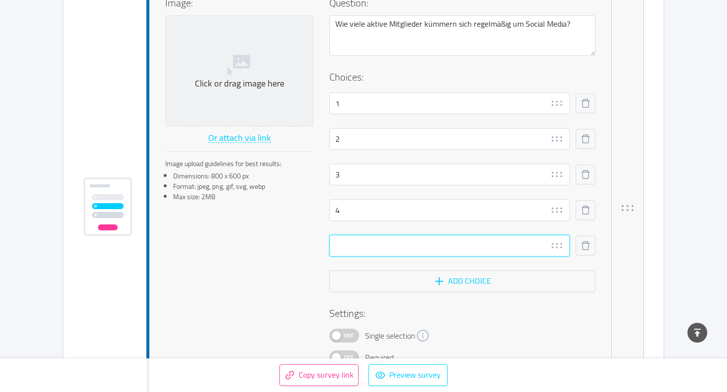
click at [352, 247] on input "text" at bounding box center [449, 246] width 240 height 22
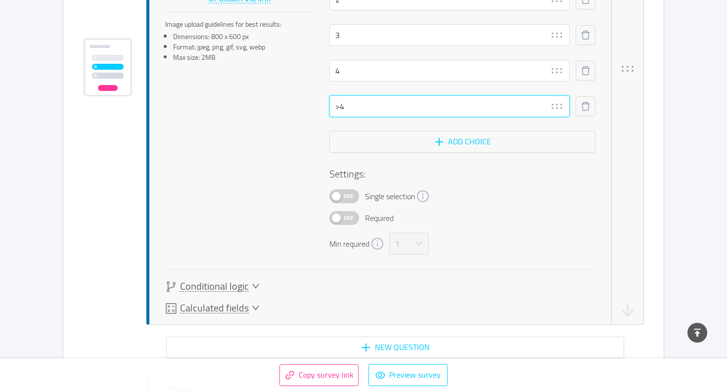
scroll to position [2433, 0]
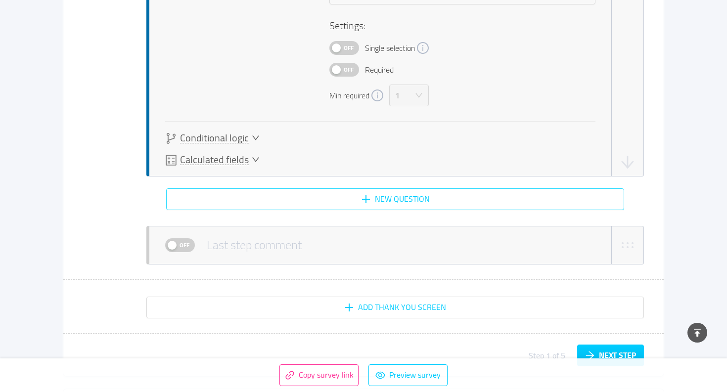
type input ">4"
click at [373, 201] on button "New question" at bounding box center [395, 199] width 458 height 22
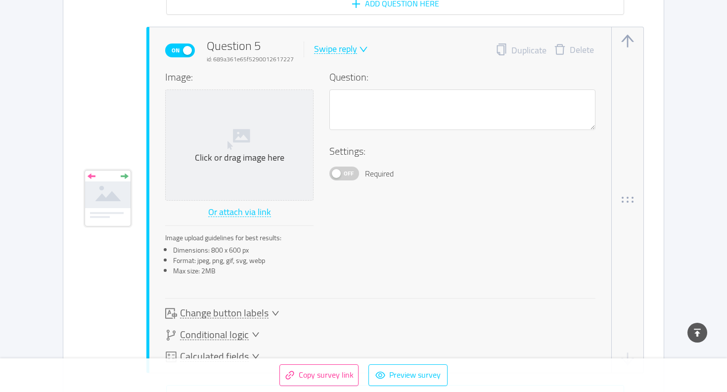
scroll to position [2632, 0]
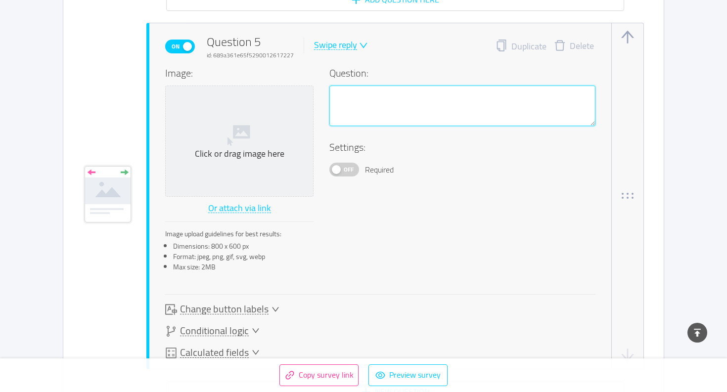
click at [353, 110] on textarea at bounding box center [462, 106] width 266 height 41
paste textarea "Wie würdet ihr euer eigenes Social-Media-Know-how einschätzen?"
type textarea "Wie würdet ihr euer eigenes Social-Media-Know-how einschätzen?"
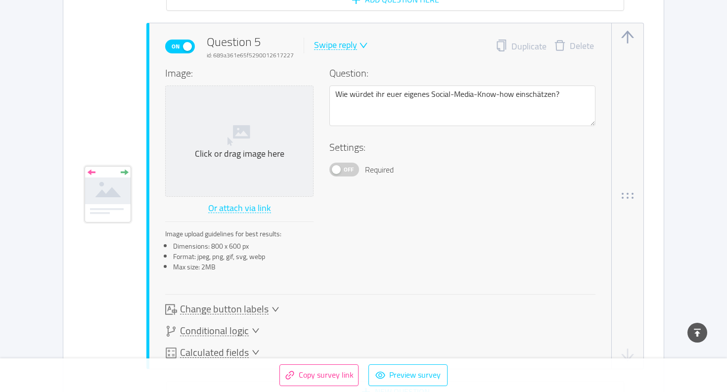
click at [328, 50] on div "Swipe reply" at bounding box center [335, 45] width 43 height 9
click at [329, 94] on li "Multiple answer" at bounding box center [347, 94] width 72 height 16
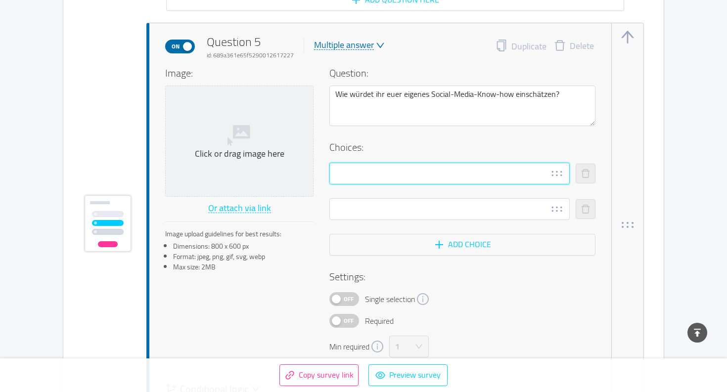
click at [347, 163] on input "text" at bounding box center [449, 174] width 240 height 22
paste input "Anfänger – wir wissen kaum, wie es geht"
type input "Anfänger – wir wissen kaum, wie es geht"
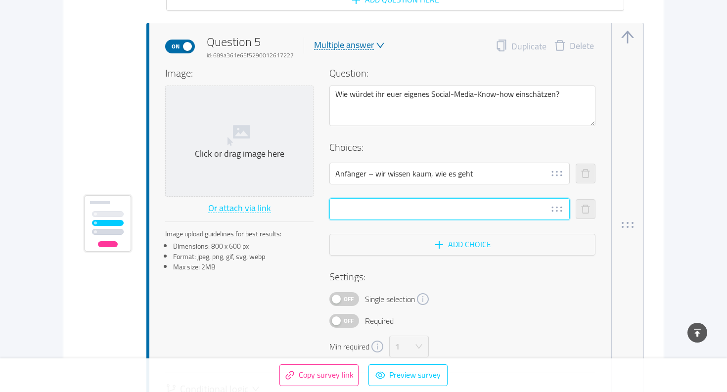
click at [350, 202] on input "text" at bounding box center [449, 209] width 240 height 22
paste input "Fortgeschritten – wir posten regelmäßig, aber ohne klare Strategie"
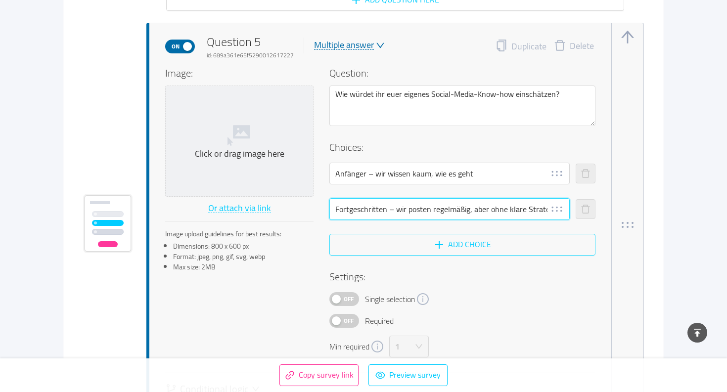
type input "Fortgeschritten – wir posten regelmäßig, aber ohne klare Strategie"
click at [480, 244] on button "Add choice" at bounding box center [462, 245] width 266 height 22
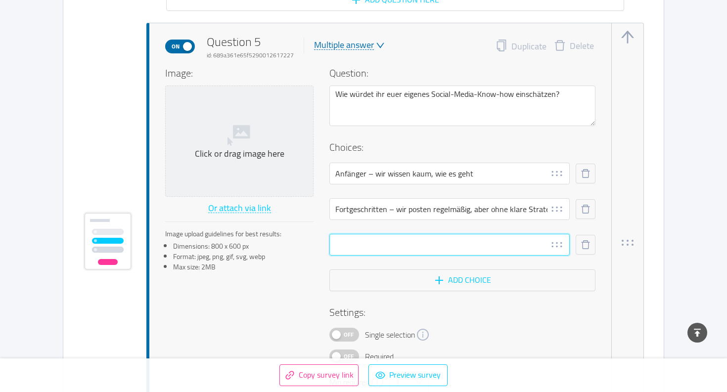
click at [407, 246] on input "text" at bounding box center [449, 245] width 240 height 22
paste input "Profi – wir arbeiten mit Redaktionsplan und Zielgruppenanalyse"
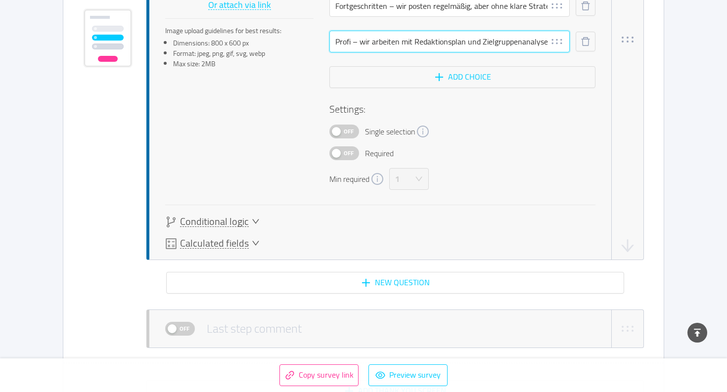
scroll to position [2846, 0]
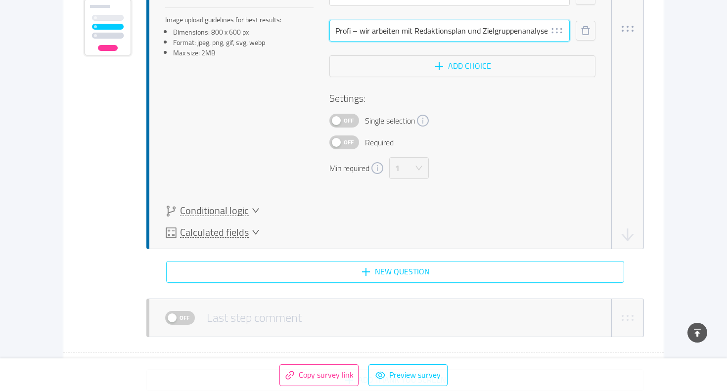
type input "Profi – wir arbeiten mit Redaktionsplan und Zielgruppenanalyse"
click at [367, 271] on button "New question" at bounding box center [395, 272] width 458 height 22
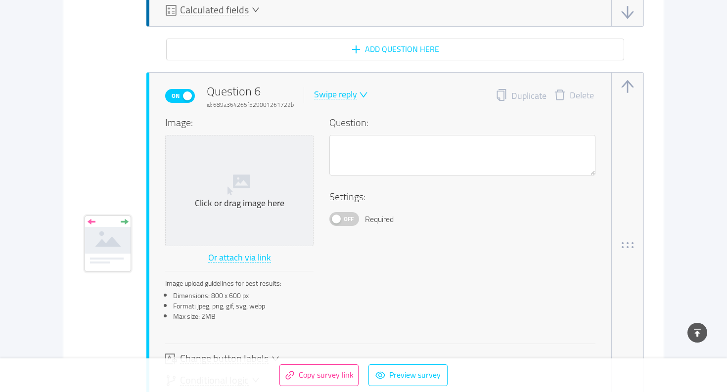
scroll to position [3118, 0]
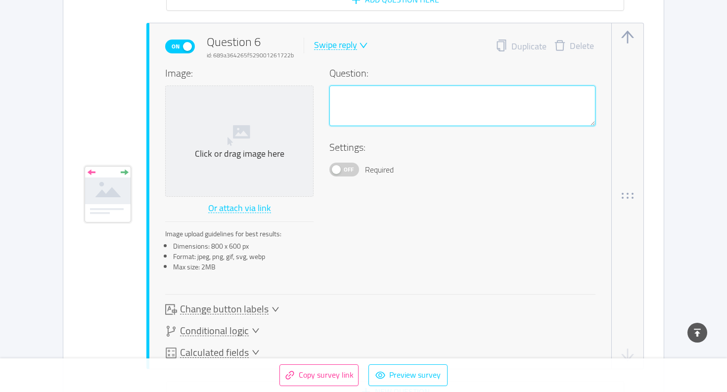
click at [366, 106] on textarea at bounding box center [462, 106] width 266 height 41
paste textarea "Verfügt ihr über gute Foto- oder Videoausrüstung?"
type textarea "Verfügt ihr über gute Foto- oder Videoausrüstung?"
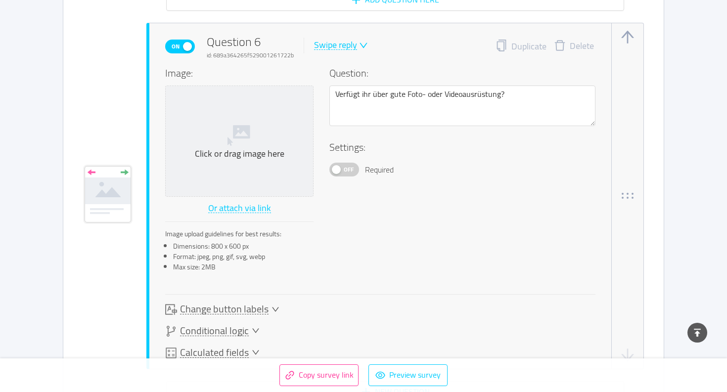
click at [335, 36] on div "On Question 6 id: 689a364265f529001261722b Swipe reply" at bounding box center [266, 46] width 203 height 27
click at [341, 49] on div "Swipe reply" at bounding box center [335, 45] width 43 height 9
click at [343, 60] on li "Swipe reply" at bounding box center [348, 62] width 72 height 16
click at [232, 306] on span "Change button labels" at bounding box center [224, 309] width 89 height 10
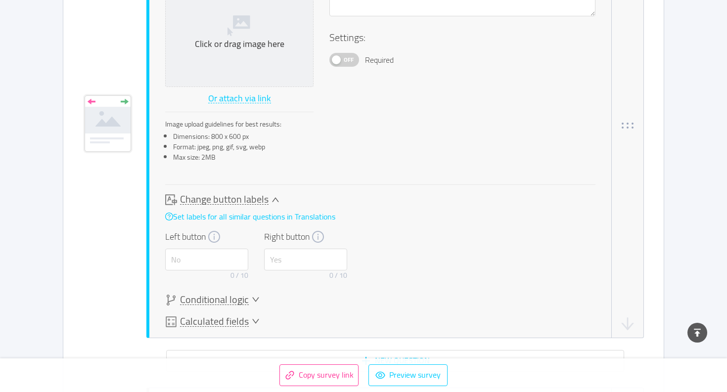
scroll to position [3231, 0]
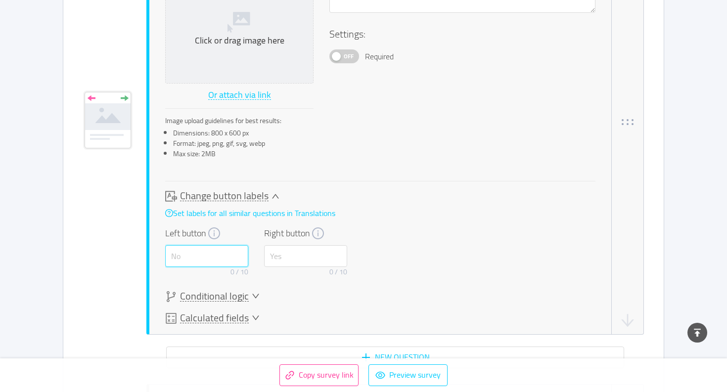
click at [186, 260] on input "text" at bounding box center [206, 256] width 83 height 22
type input "Nein"
click at [282, 248] on input "text" at bounding box center [305, 256] width 83 height 22
type input "[PERSON_NAME]"
click at [383, 249] on div "Change button labels Set labels for all similar questions in Translations Left …" at bounding box center [380, 235] width 430 height 90
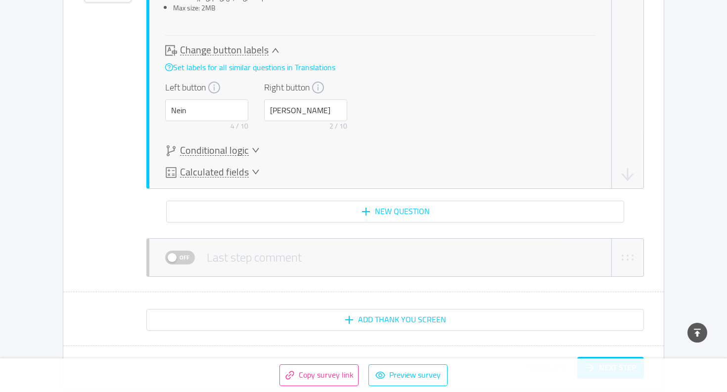
scroll to position [3380, 0]
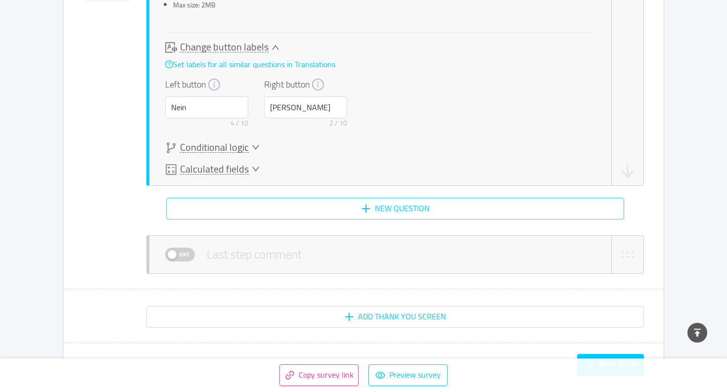
click at [310, 213] on button "New question" at bounding box center [395, 209] width 458 height 22
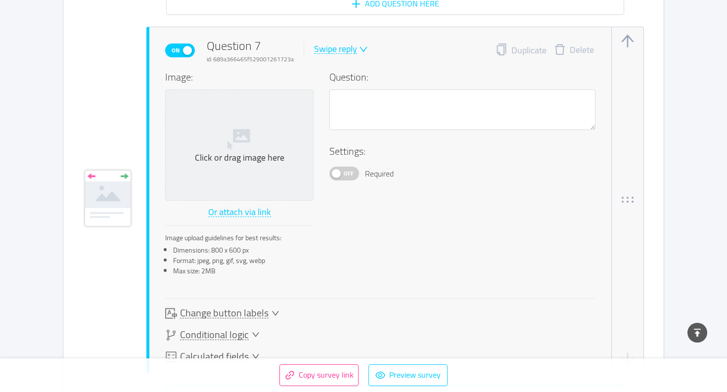
scroll to position [3589, 0]
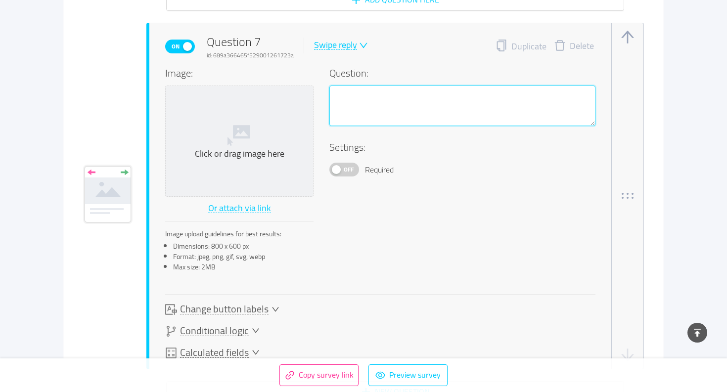
click at [362, 113] on textarea at bounding box center [462, 106] width 266 height 41
paste textarea "[PERSON_NAME] Unterstützung wünscht ihr euch am meisten?"
type textarea "[PERSON_NAME] Unterstützung wünscht ihr euch am meisten?"
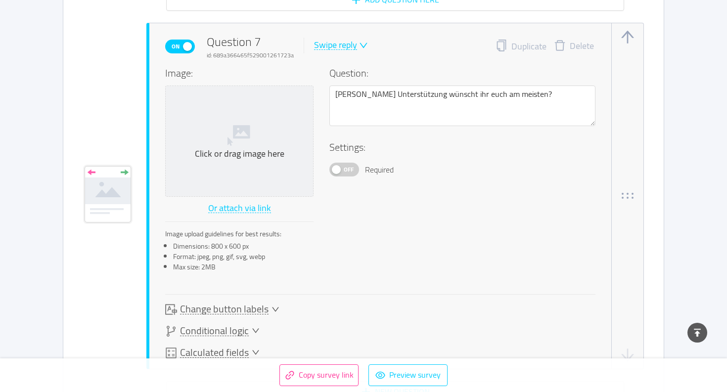
click at [326, 41] on div "Swipe reply" at bounding box center [335, 45] width 43 height 9
click at [335, 88] on li "Multiple answer" at bounding box center [348, 94] width 72 height 16
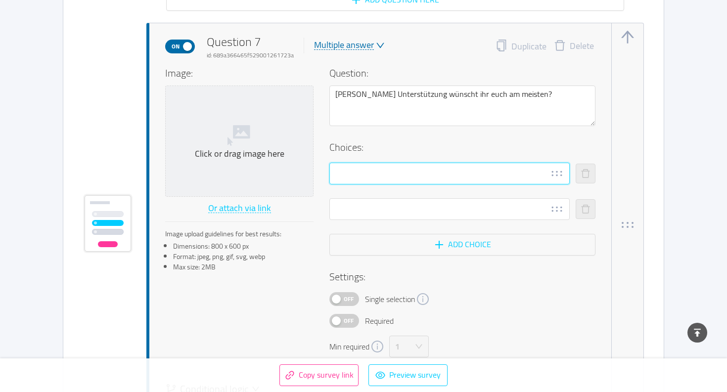
click at [368, 174] on input "text" at bounding box center [449, 174] width 240 height 22
paste input "Beratung & Strategie"
type input "Beratung & Strategie"
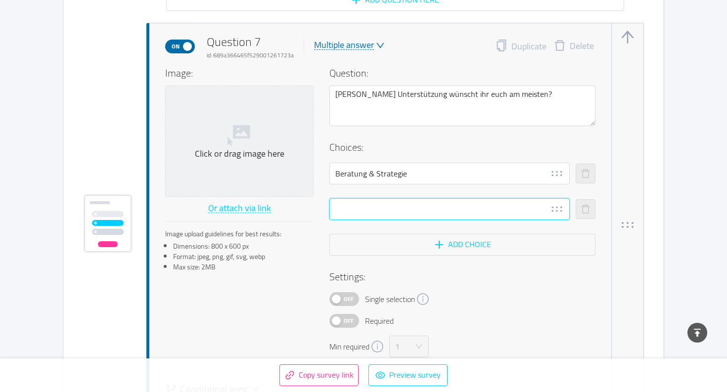
click at [350, 209] on input "text" at bounding box center [449, 209] width 240 height 22
paste input "Content-Produktion (Bilder, Videos, Texte)"
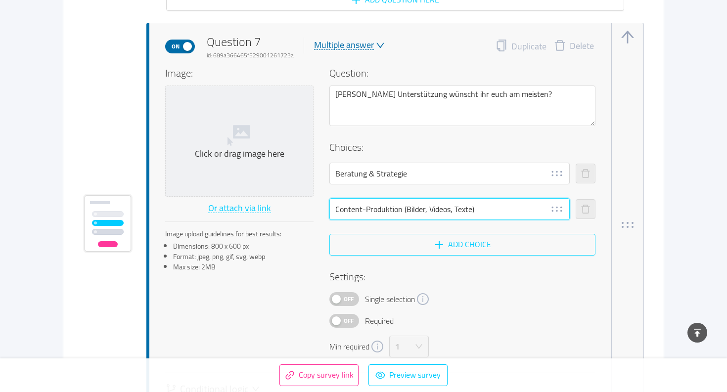
type input "Content-Produktion (Bilder, Videos, Texte)"
click at [378, 244] on button "Add choice" at bounding box center [462, 245] width 266 height 22
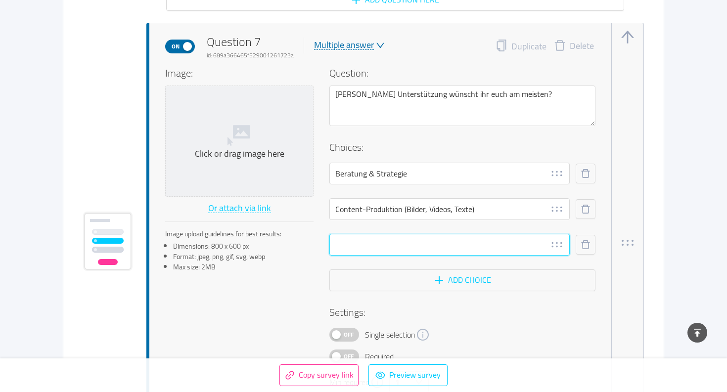
click at [363, 243] on input "text" at bounding box center [449, 245] width 240 height 22
paste input "Komplettpaket inkl. Betreuung"
type input "Komplettpaket inkl. Betreuung"
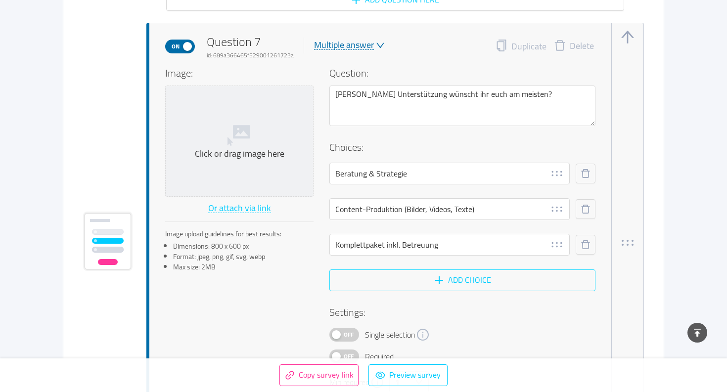
click at [437, 277] on button "Add choice" at bounding box center [462, 281] width 266 height 22
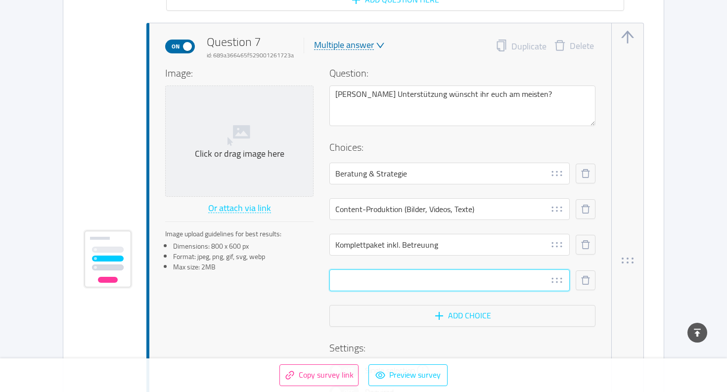
click at [352, 275] on input "text" at bounding box center [449, 281] width 240 height 22
paste input "Schulung der Aktiven"
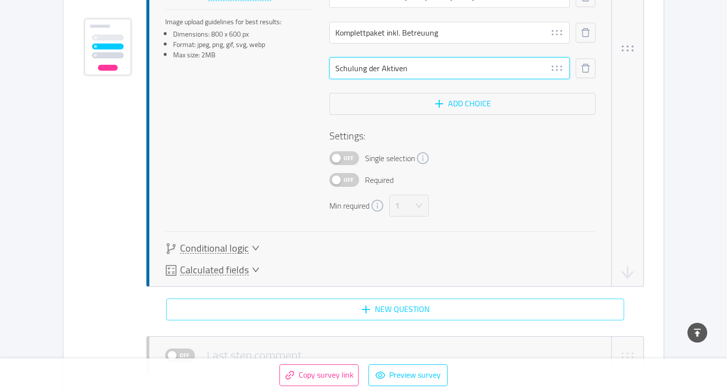
type input "Schulung der Aktiven"
click at [355, 302] on button "New question" at bounding box center [395, 310] width 458 height 22
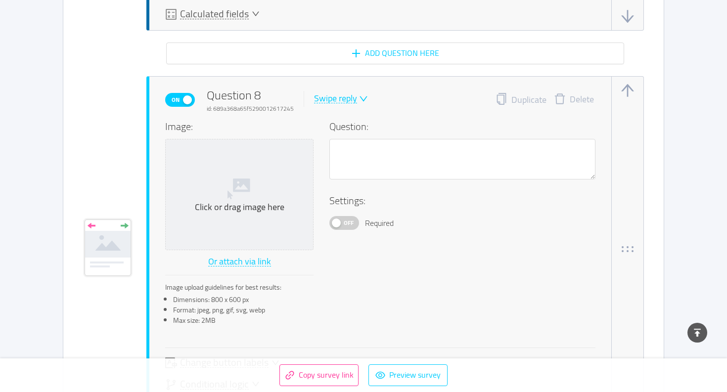
scroll to position [4111, 0]
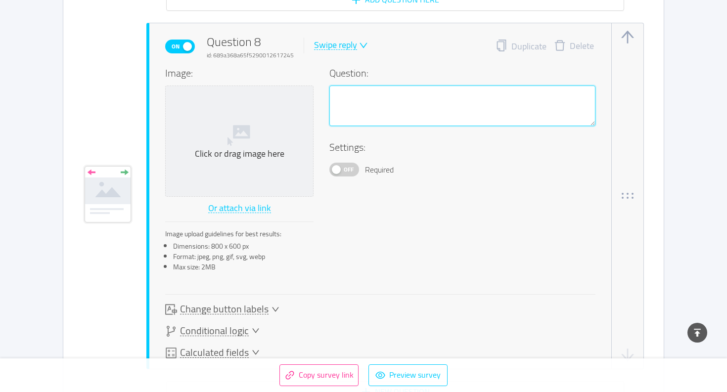
click at [361, 111] on textarea at bounding box center [462, 106] width 266 height 41
paste textarea "Wie schnell wollt ihr Veränderungen sehen?"
type textarea "Wie schnell wollt ihr Veränderungen sehen?"
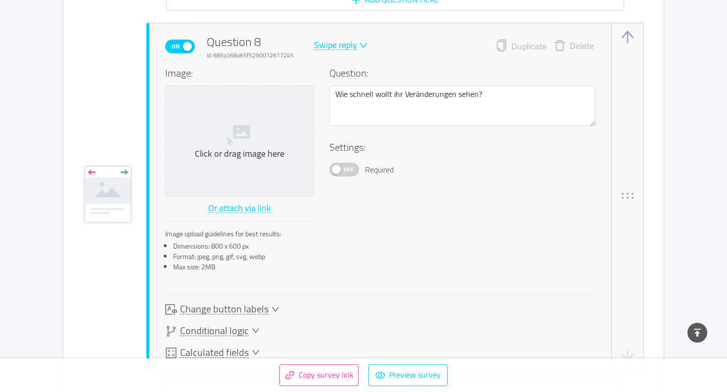
click at [323, 43] on div "Swipe reply" at bounding box center [335, 45] width 43 height 9
click at [343, 89] on li "Multiple answer" at bounding box center [348, 94] width 72 height 16
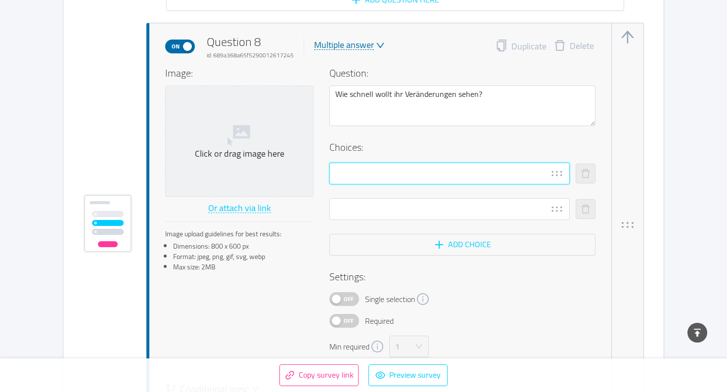
click at [362, 173] on input "text" at bounding box center [449, 174] width 240 height 22
paste input "Wie schnell wollt ihr Veränderungen sehen?"
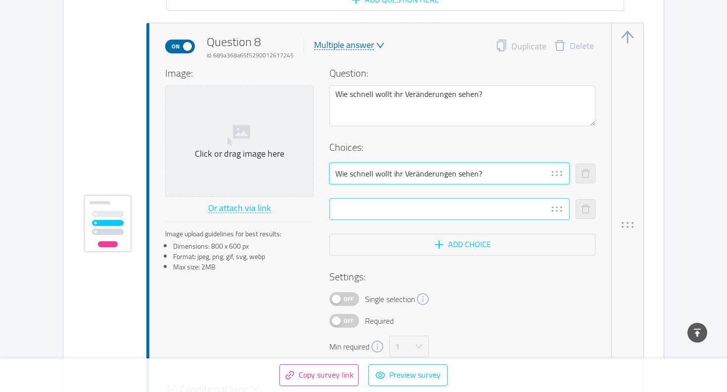
type input "Wie schnell wollt ihr Veränderungen sehen?"
click at [374, 218] on input "text" at bounding box center [449, 209] width 240 height 22
paste input "Langfristiger Aufbau"
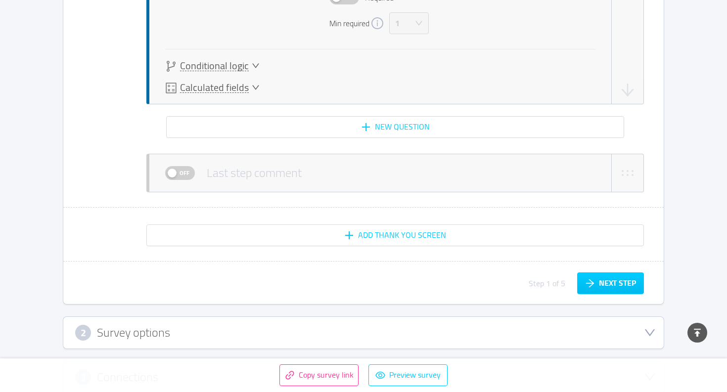
scroll to position [4435, 0]
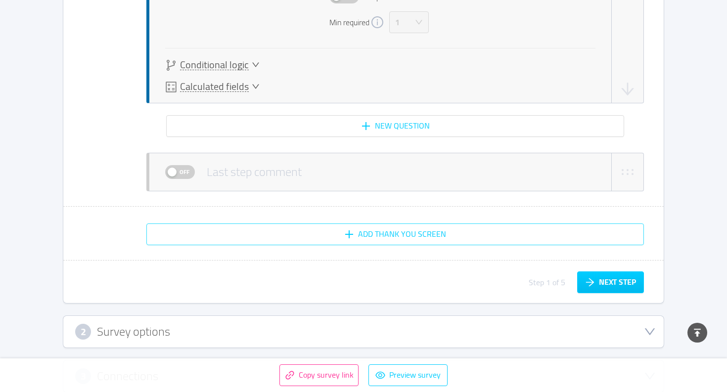
type input "Langfristiger Aufbau"
click at [373, 232] on button "Add Thank You screen" at bounding box center [394, 235] width 497 height 22
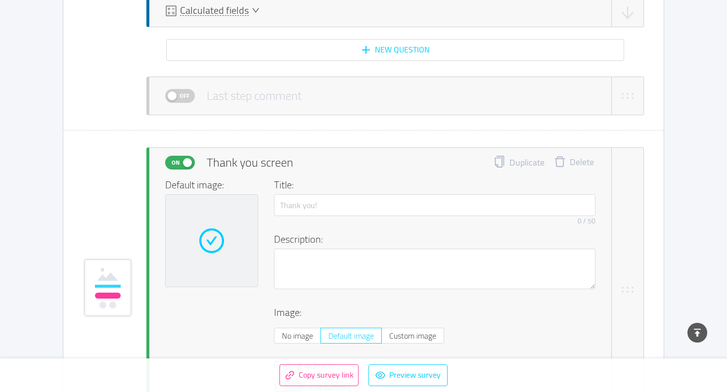
scroll to position [4525, 0]
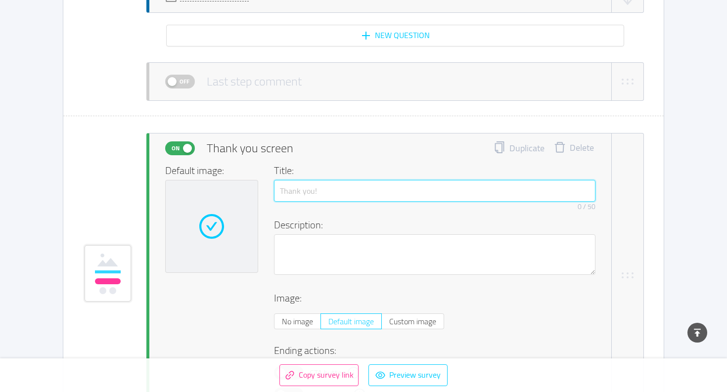
click at [309, 192] on input "text" at bounding box center [434, 191] width 321 height 22
type input "Vielen Dank!"
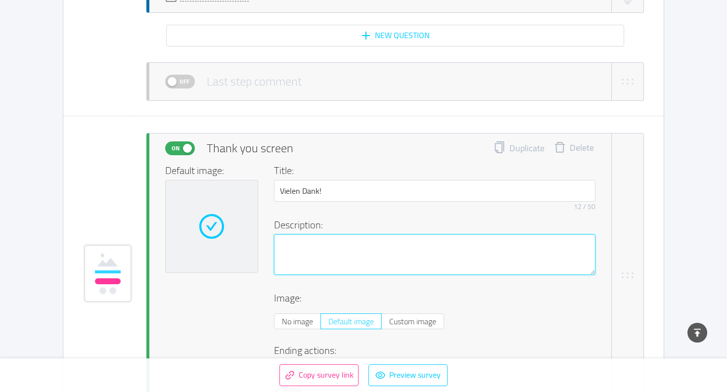
click at [330, 249] on textarea at bounding box center [434, 254] width 321 height 41
type textarea "M"
type textarea "Mi"
type textarea "Mit"
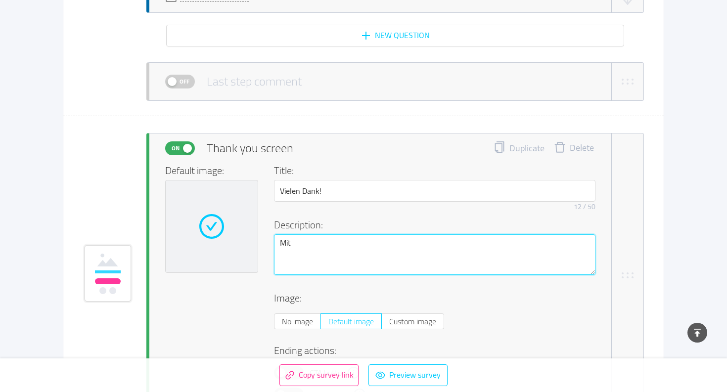
type textarea "Mit d"
type textarea "Mit di"
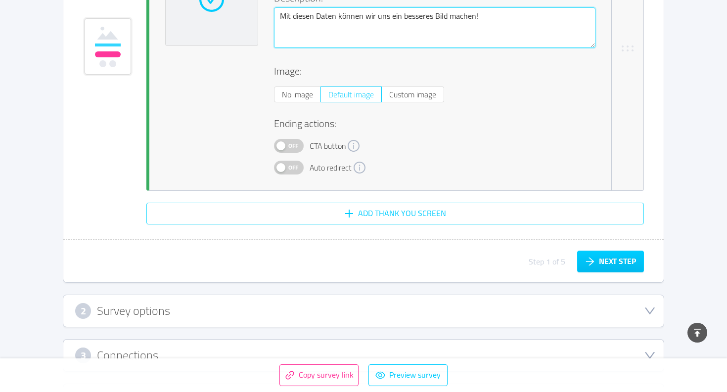
scroll to position [4752, 0]
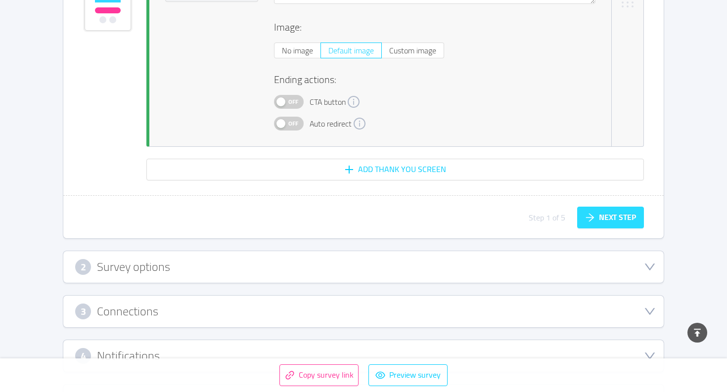
click at [591, 218] on button "Next step" at bounding box center [610, 218] width 67 height 22
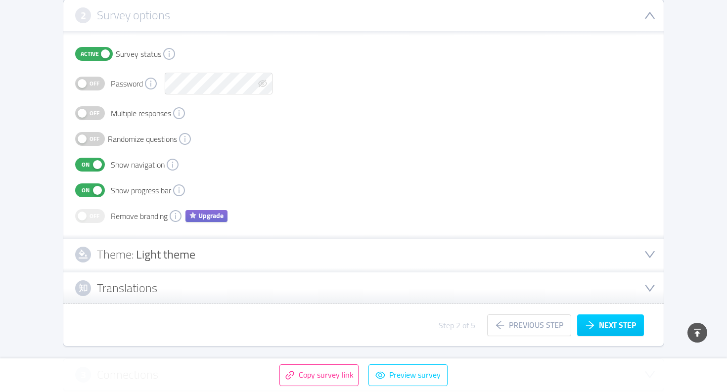
scroll to position [215, 0]
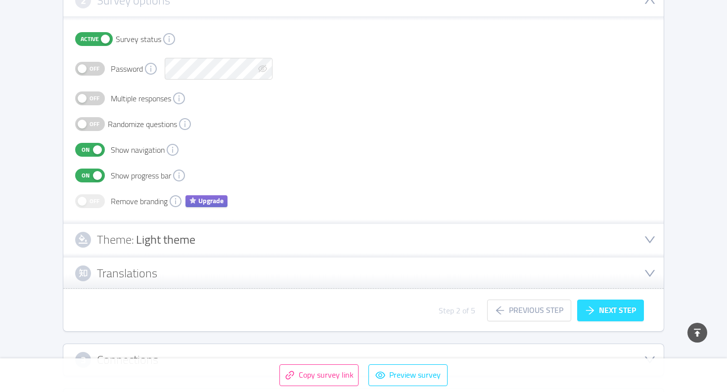
click at [607, 311] on button "Next step" at bounding box center [610, 311] width 67 height 22
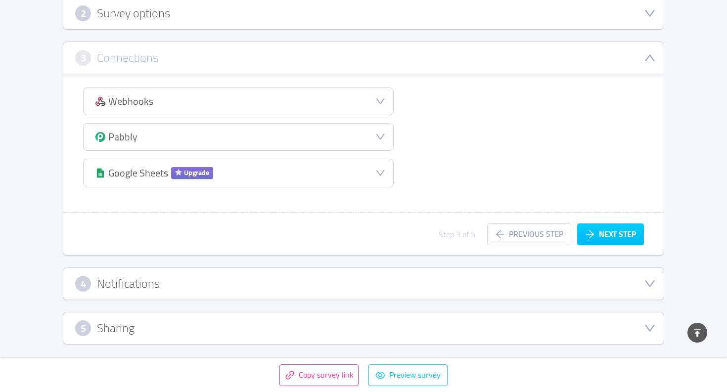
scroll to position [202, 0]
click at [615, 240] on button "Next step" at bounding box center [610, 235] width 67 height 22
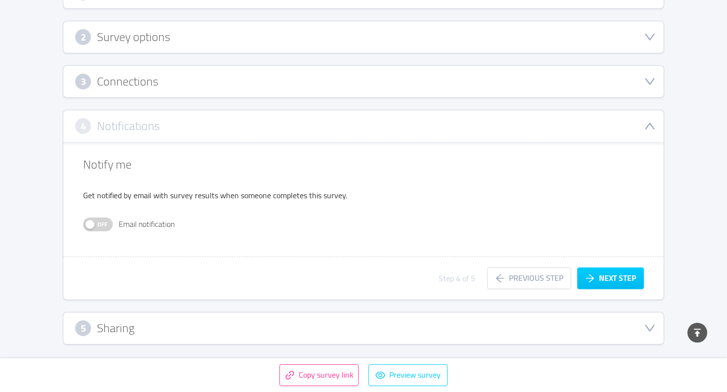
scroll to position [178, 0]
click at [611, 273] on button "Next step" at bounding box center [610, 279] width 67 height 22
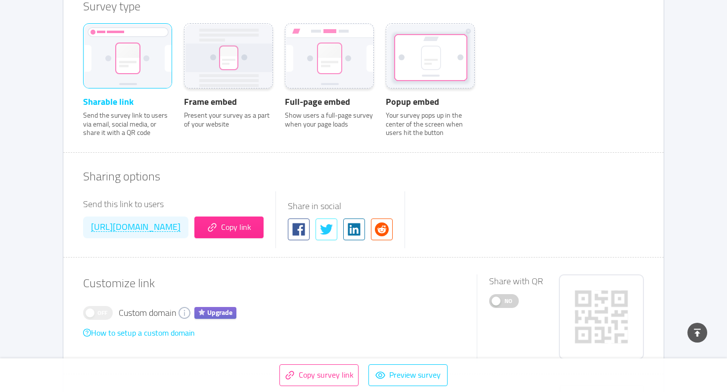
scroll to position [403, 0]
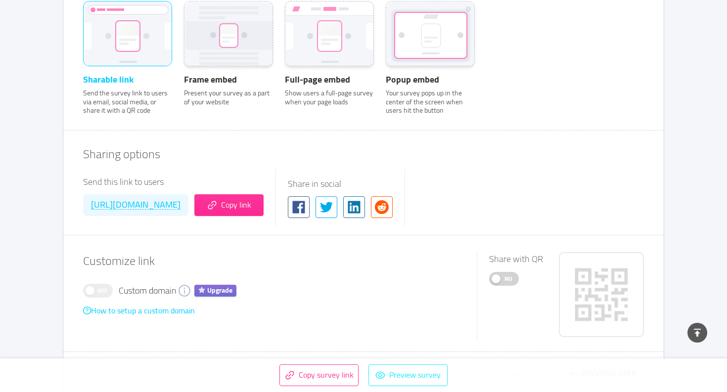
click at [395, 369] on button "Preview survey" at bounding box center [407, 375] width 79 height 22
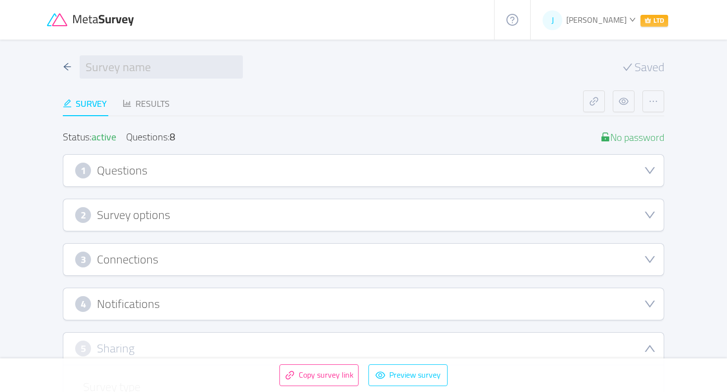
scroll to position [0, 0]
click at [211, 170] on div "1 Questions" at bounding box center [363, 171] width 577 height 16
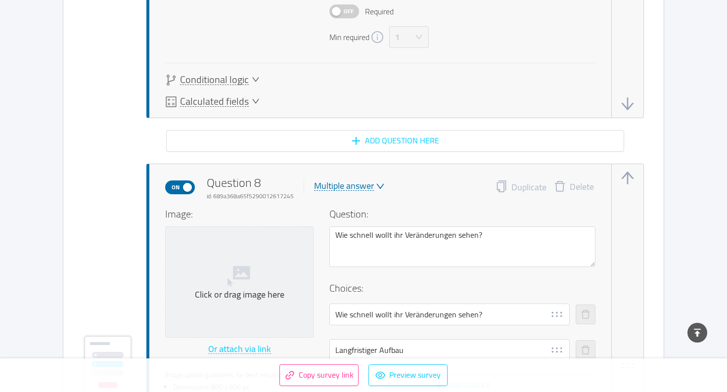
scroll to position [3984, 0]
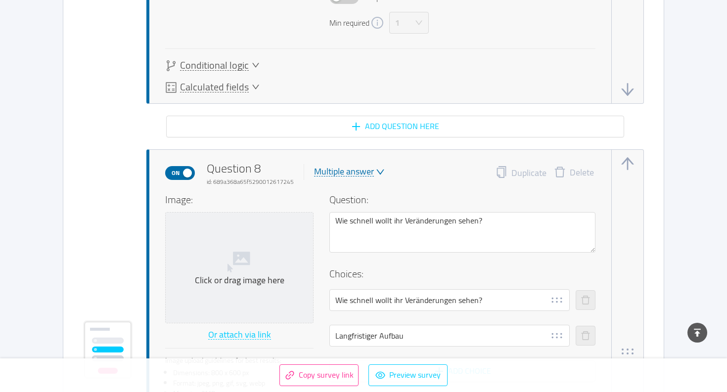
drag, startPoint x: 488, startPoint y: 296, endPoint x: 220, endPoint y: 287, distance: 268.2
click at [220, 287] on div "Image: Click or drag image here Or attach via link Image upload guidelines for …" at bounding box center [380, 338] width 430 height 292
paste input "Sofortige Wirkung (z. B. durch Kampagne)"
click at [321, 292] on div "Image: Click or drag image here Or attach via link Image upload guidelines for …" at bounding box center [380, 338] width 430 height 292
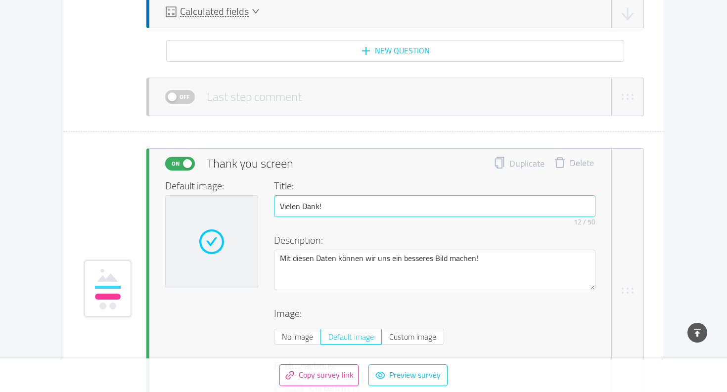
scroll to position [4519, 0]
